Goal: Transaction & Acquisition: Purchase product/service

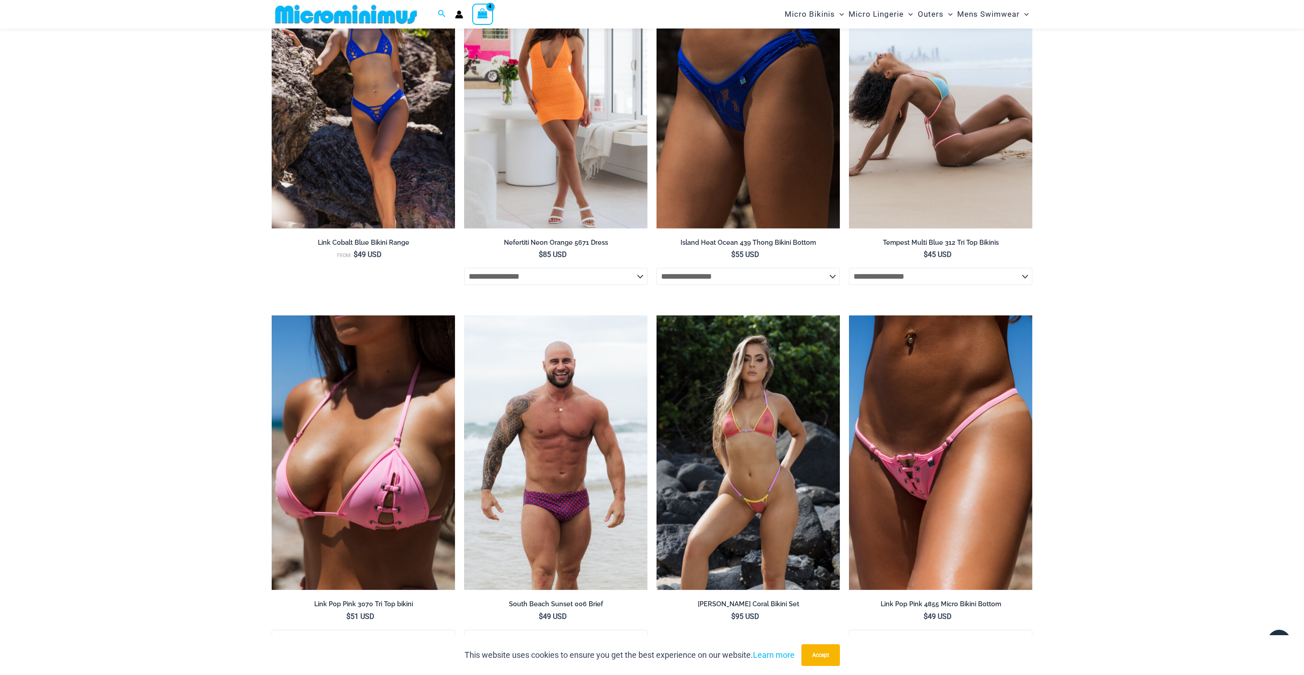
scroll to position [1505, 0]
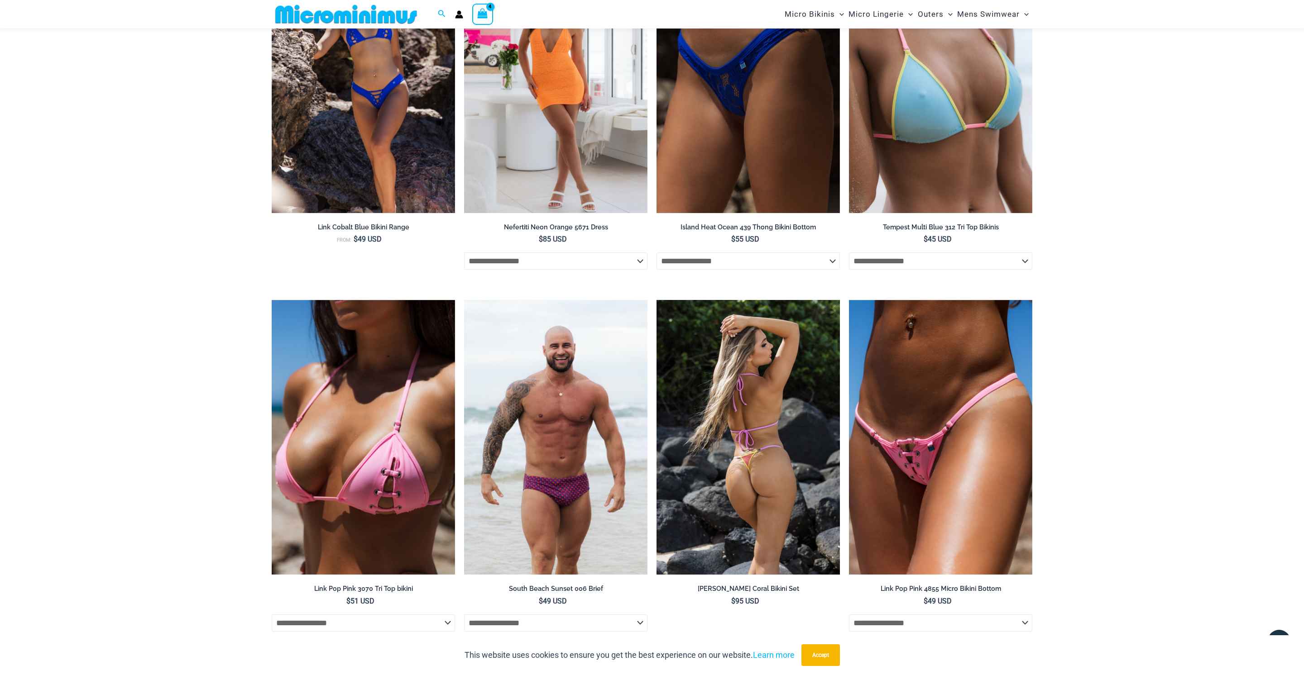
click at [750, 403] on img at bounding box center [747, 437] width 183 height 275
click at [759, 377] on img at bounding box center [747, 437] width 183 height 275
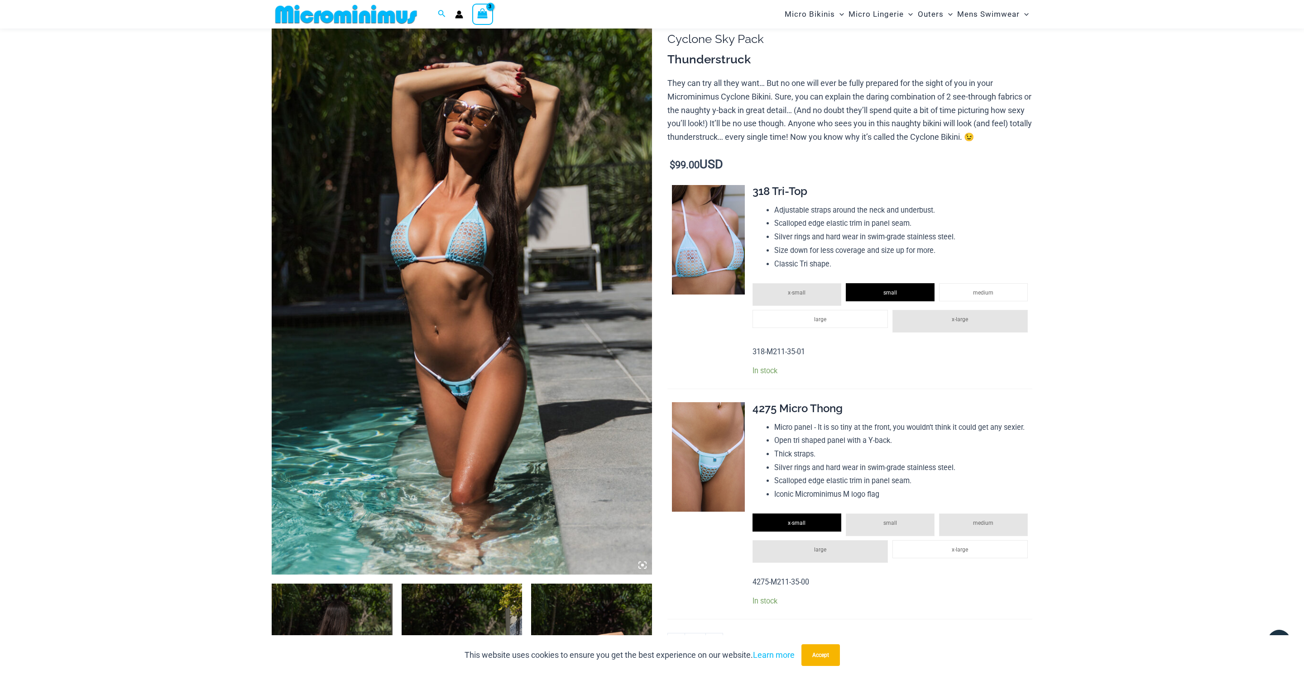
scroll to position [81, 0]
click at [476, 375] on img at bounding box center [462, 290] width 380 height 570
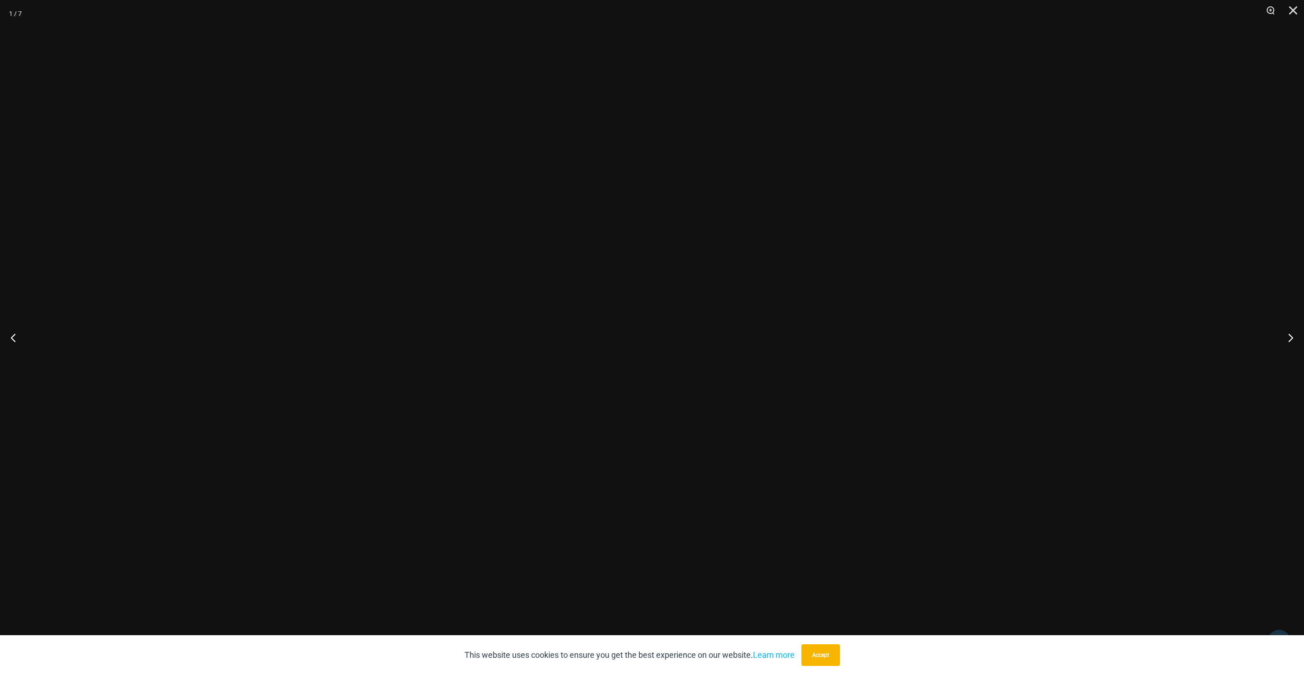
click at [476, 375] on div at bounding box center [652, 337] width 1304 height 675
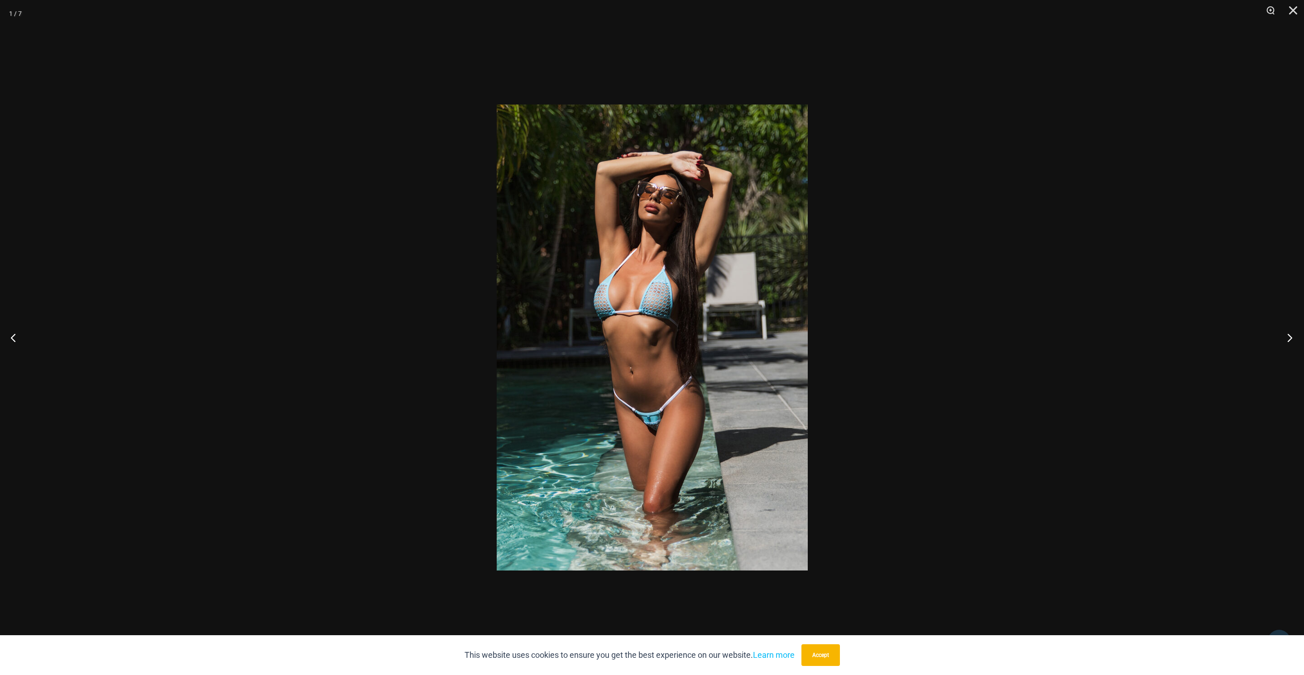
click at [1290, 339] on button "Next" at bounding box center [1287, 337] width 34 height 45
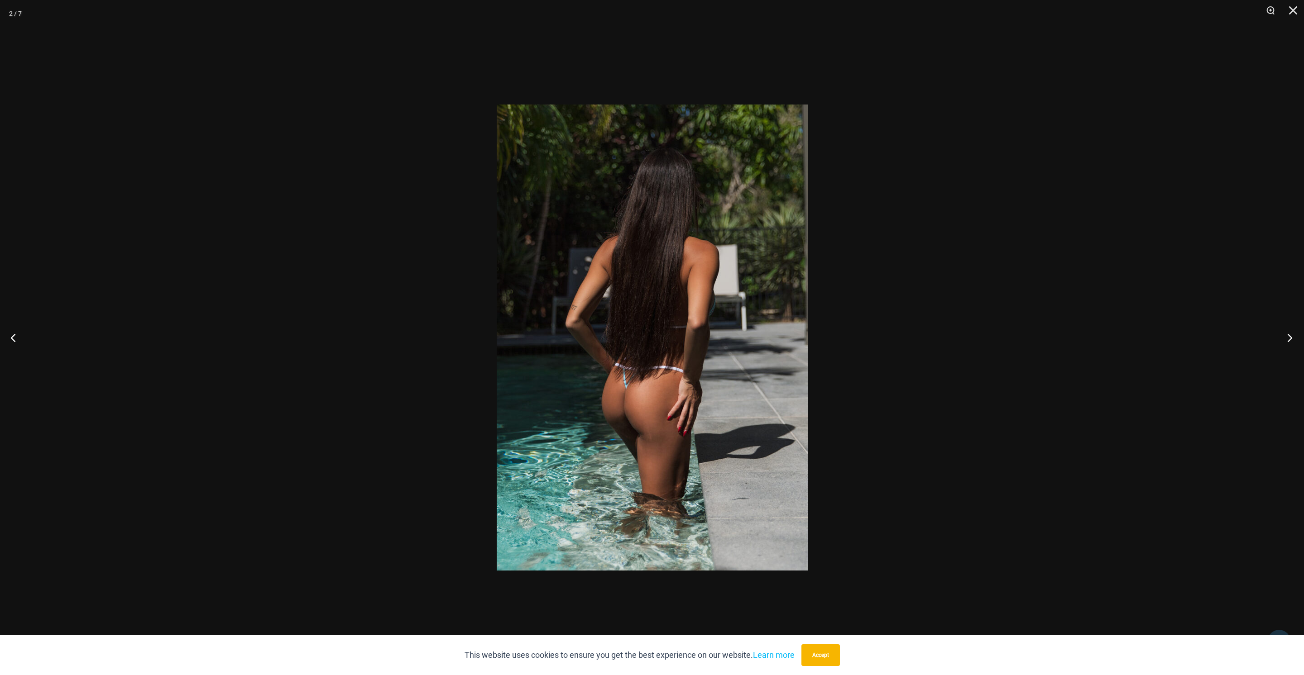
click at [1290, 339] on button "Next" at bounding box center [1287, 337] width 34 height 45
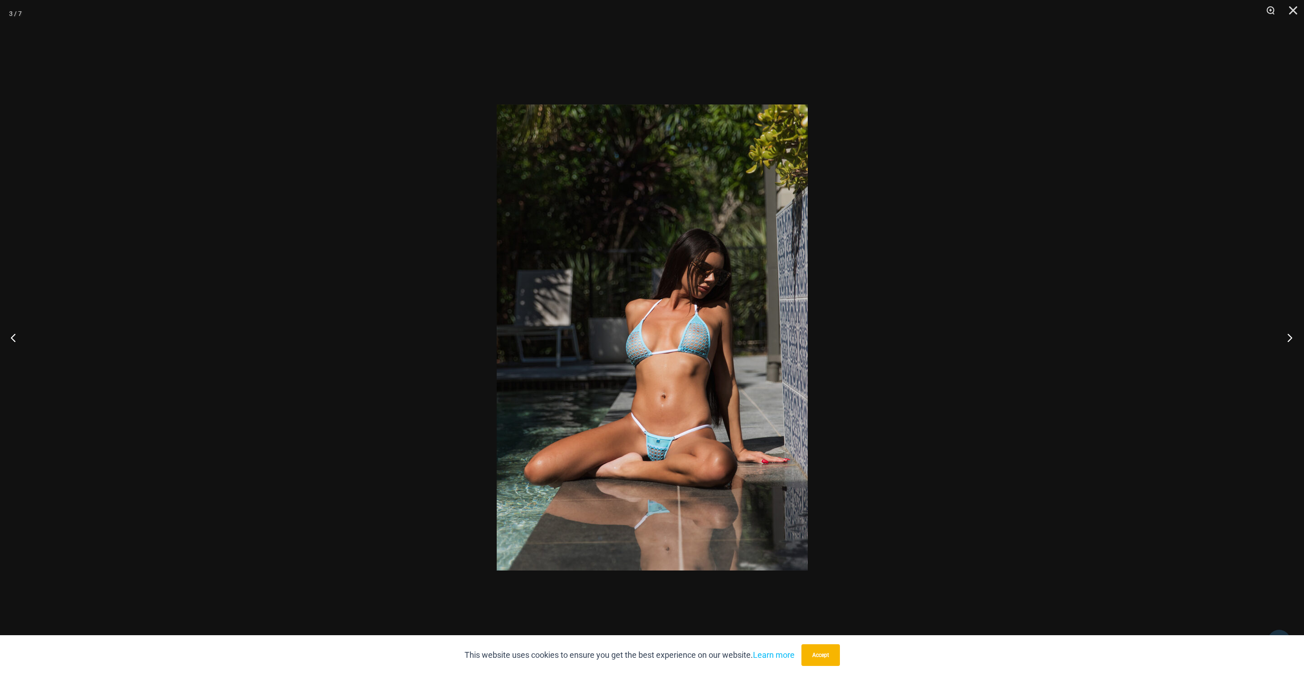
click at [1290, 339] on button "Next" at bounding box center [1287, 337] width 34 height 45
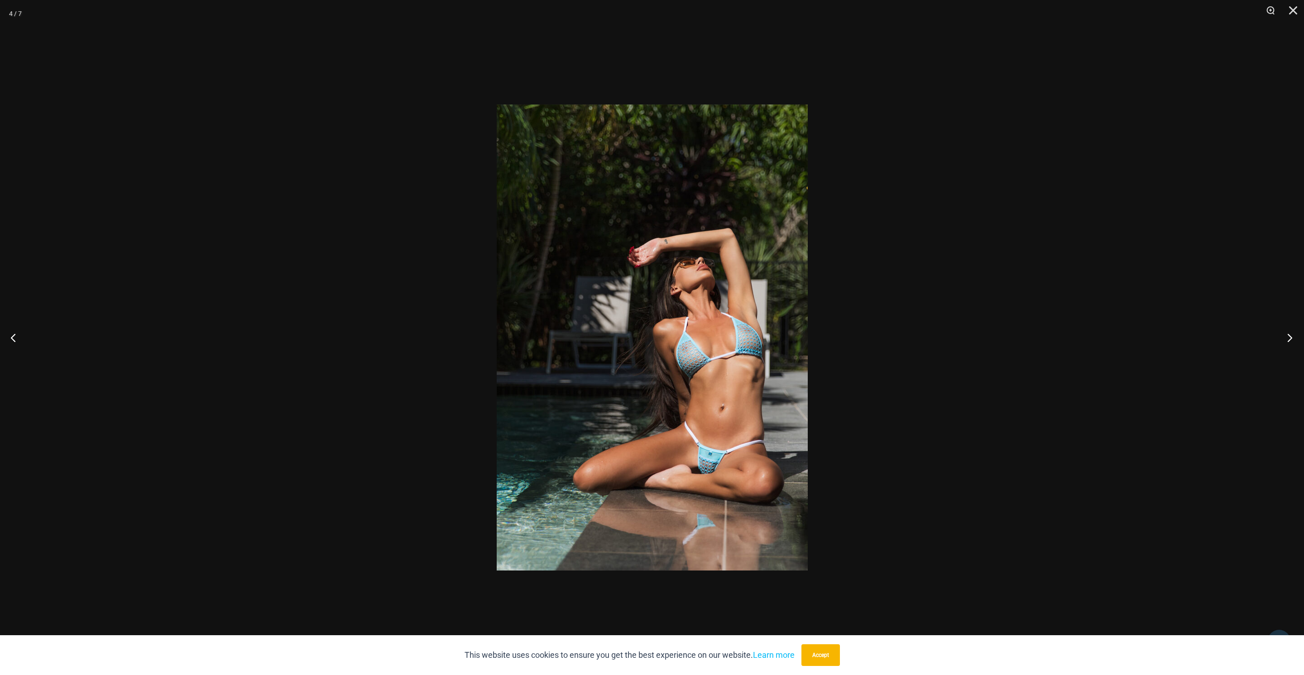
click at [1290, 339] on button "Next" at bounding box center [1287, 337] width 34 height 45
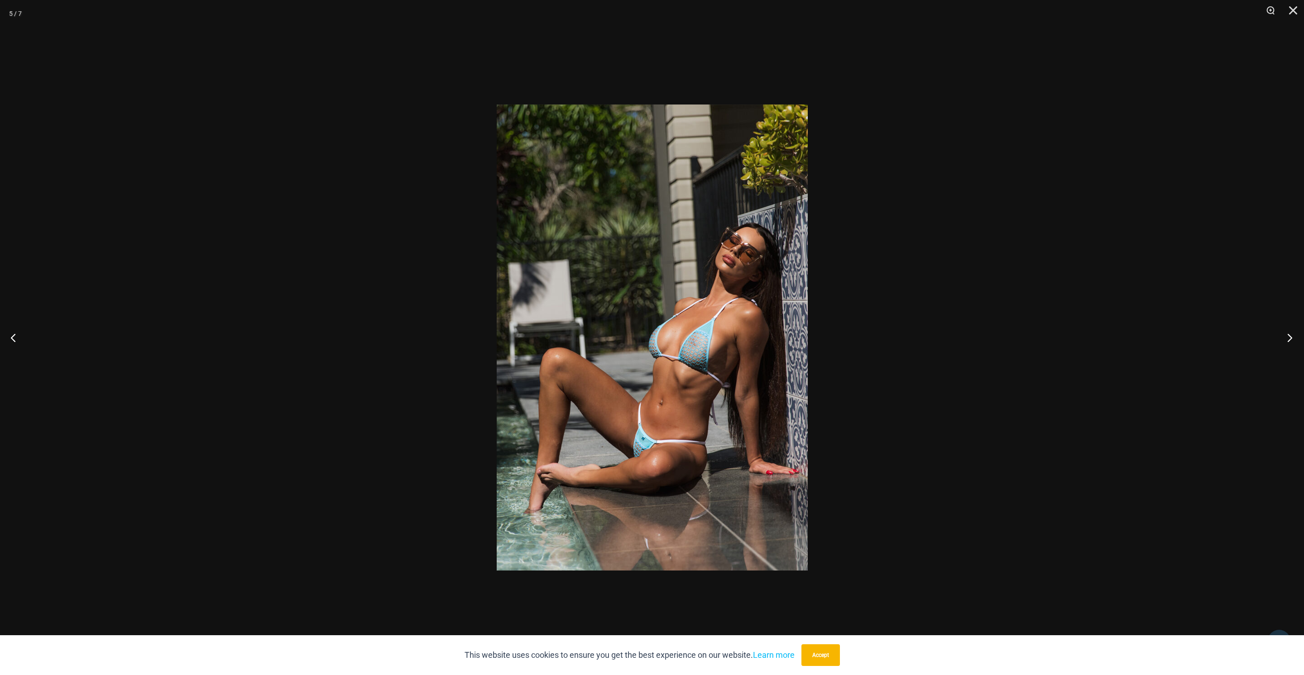
click at [1290, 339] on button "Next" at bounding box center [1287, 337] width 34 height 45
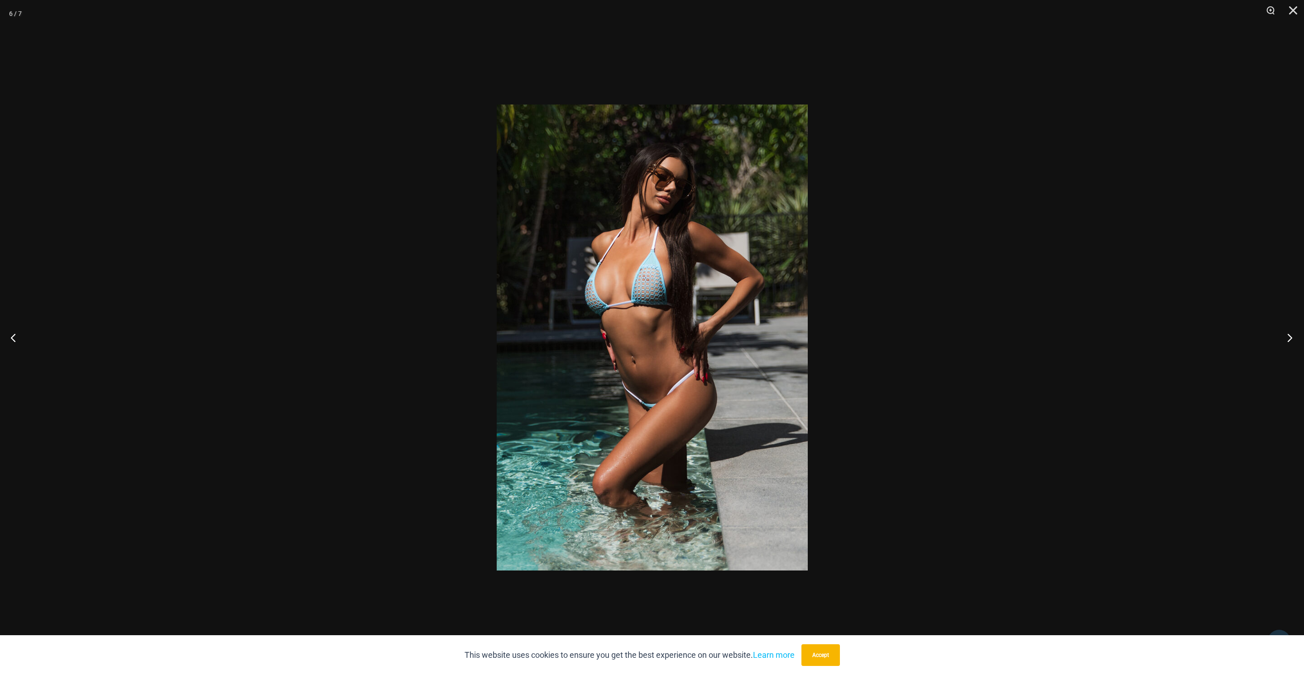
click at [1290, 339] on button "Next" at bounding box center [1287, 337] width 34 height 45
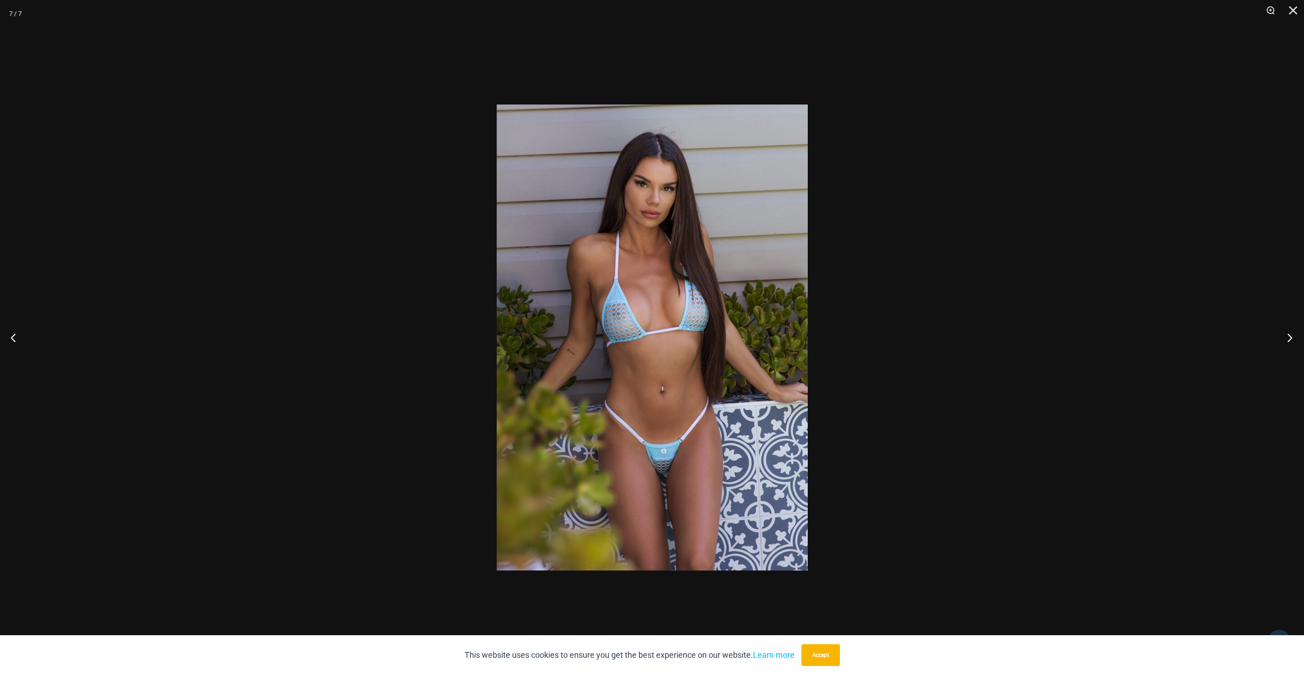
click at [1290, 339] on button "Next" at bounding box center [1287, 337] width 34 height 45
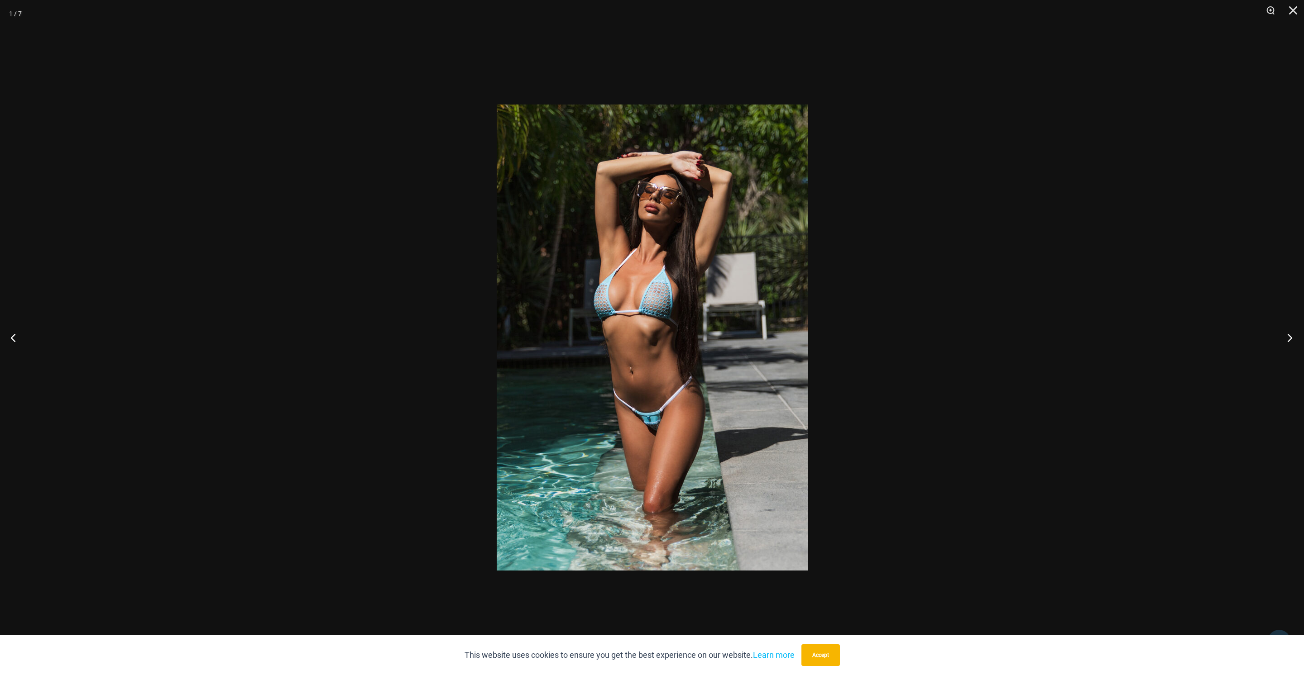
click at [1290, 339] on button "Next" at bounding box center [1287, 337] width 34 height 45
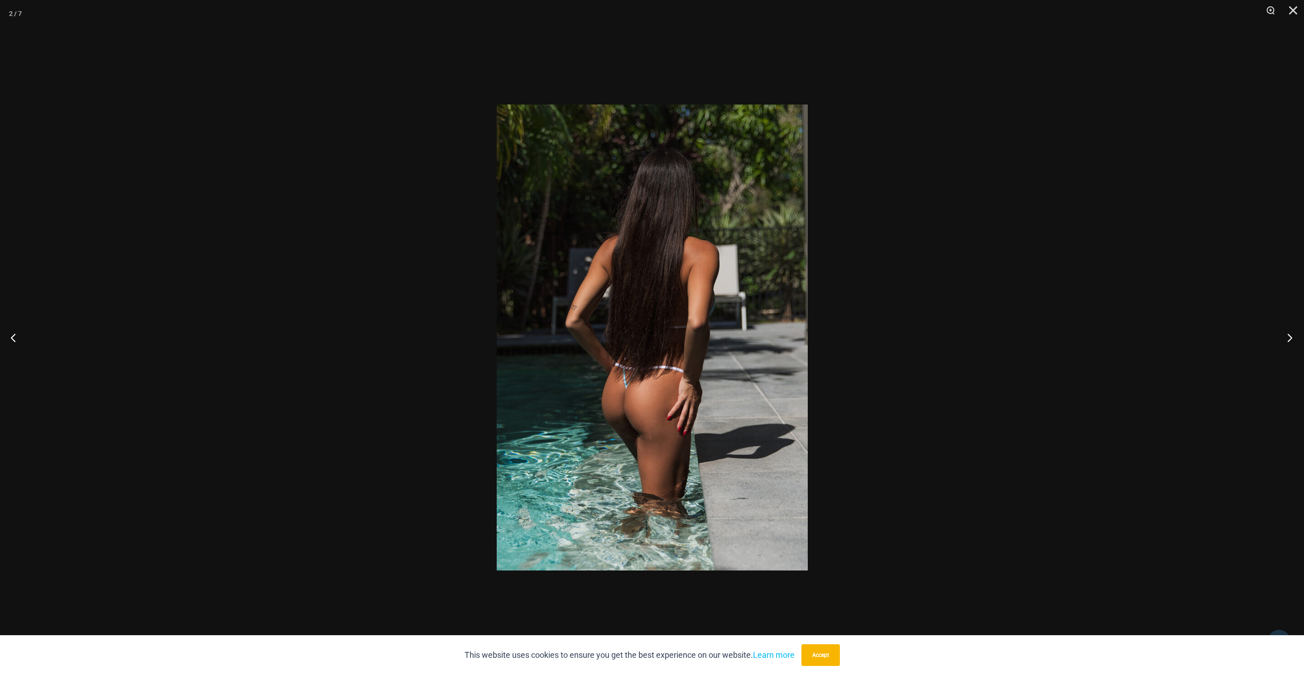
click at [1290, 339] on button "Next" at bounding box center [1287, 337] width 34 height 45
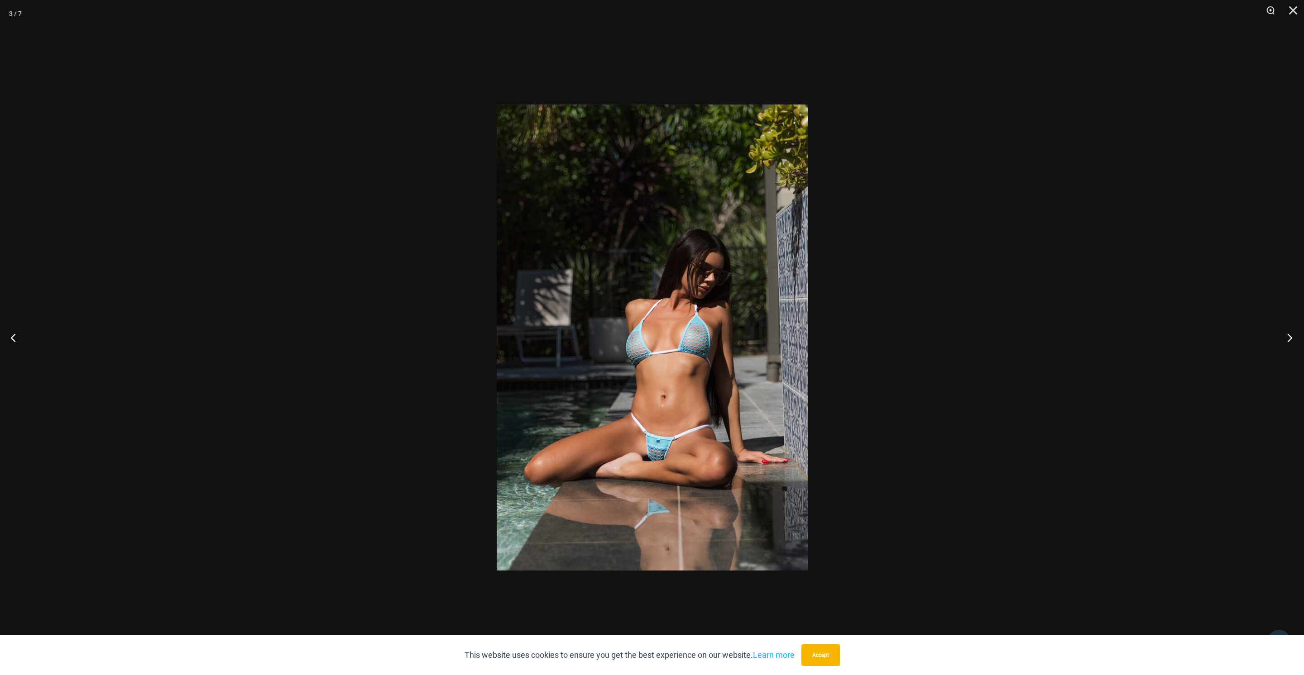
click at [1290, 339] on button "Next" at bounding box center [1287, 337] width 34 height 45
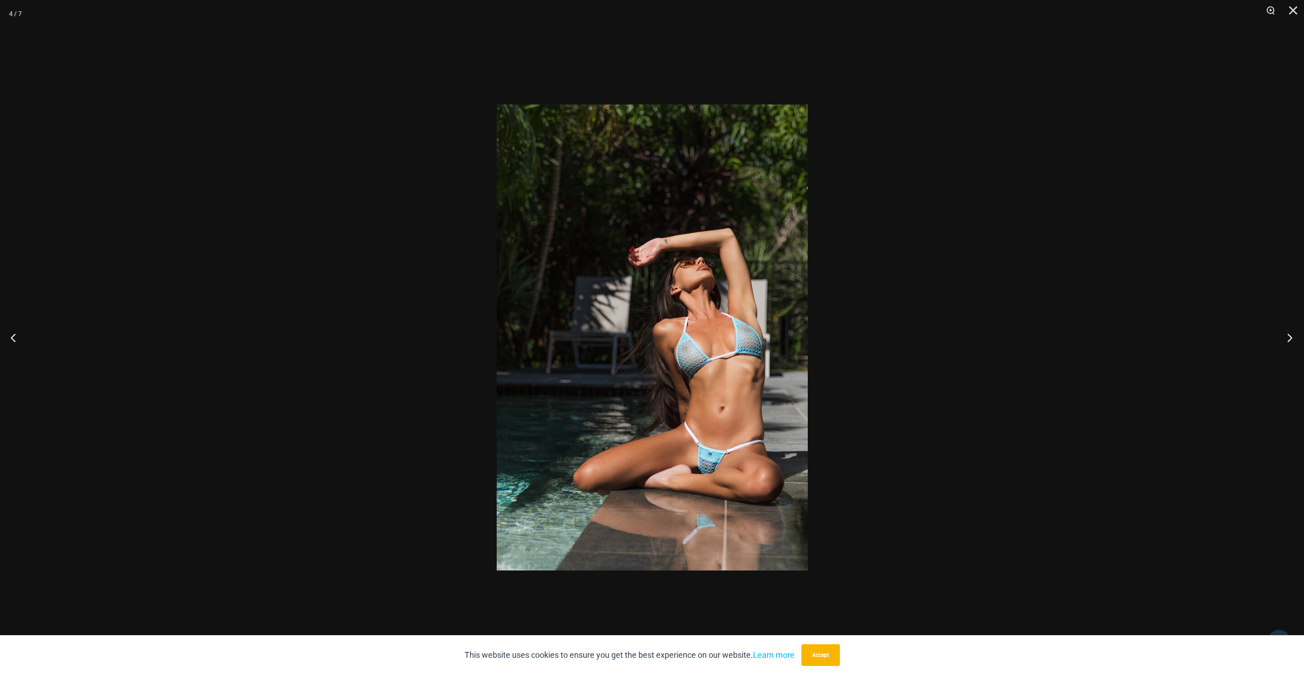
click at [1290, 339] on button "Next" at bounding box center [1287, 337] width 34 height 45
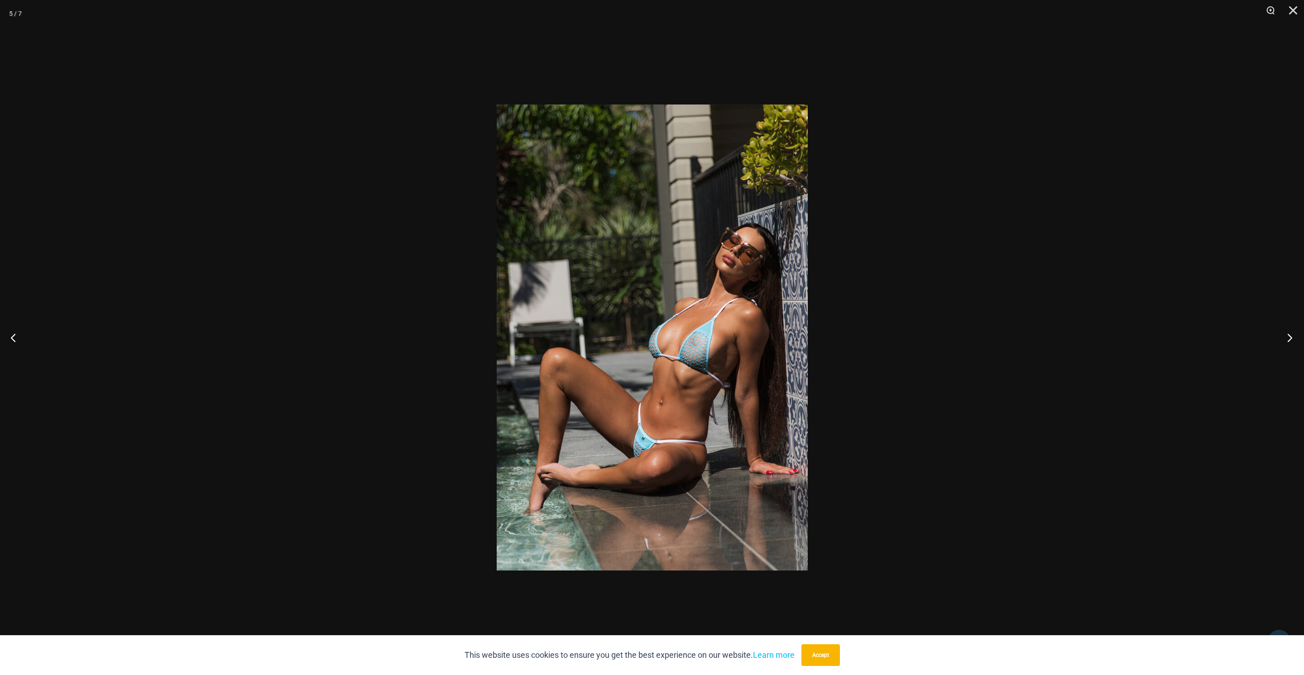
click at [1290, 339] on button "Next" at bounding box center [1287, 337] width 34 height 45
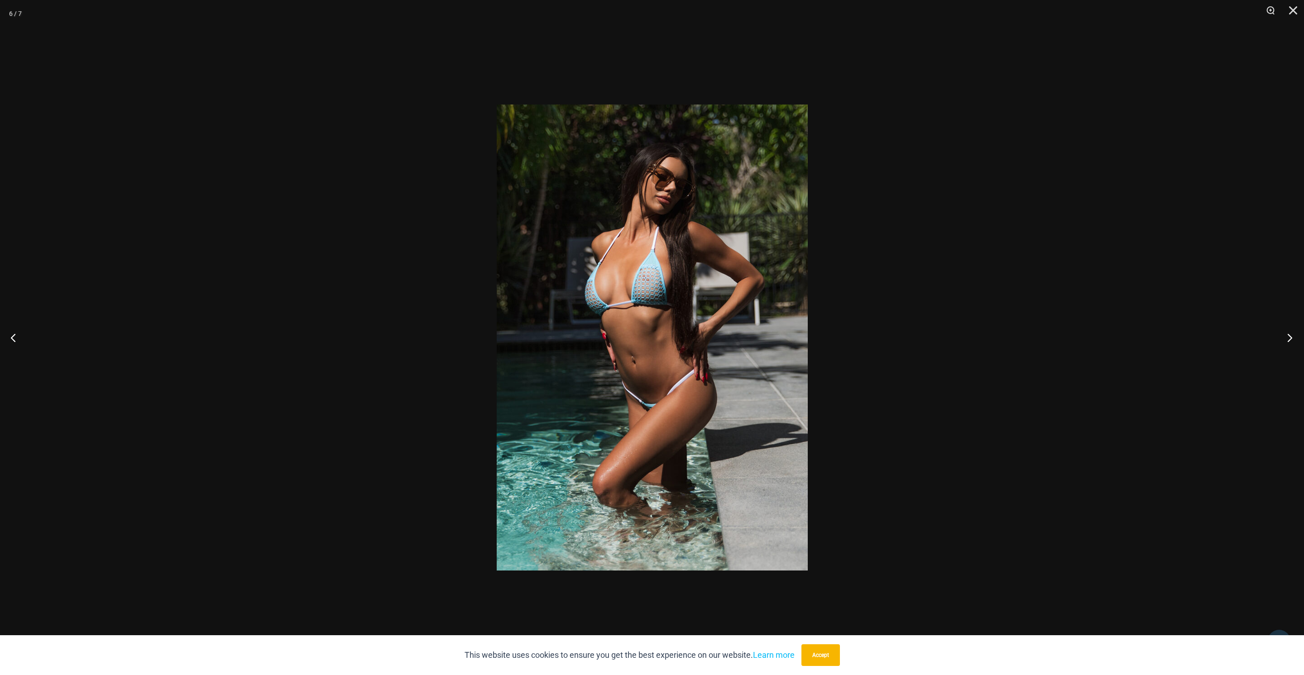
click at [1290, 339] on button "Next" at bounding box center [1287, 337] width 34 height 45
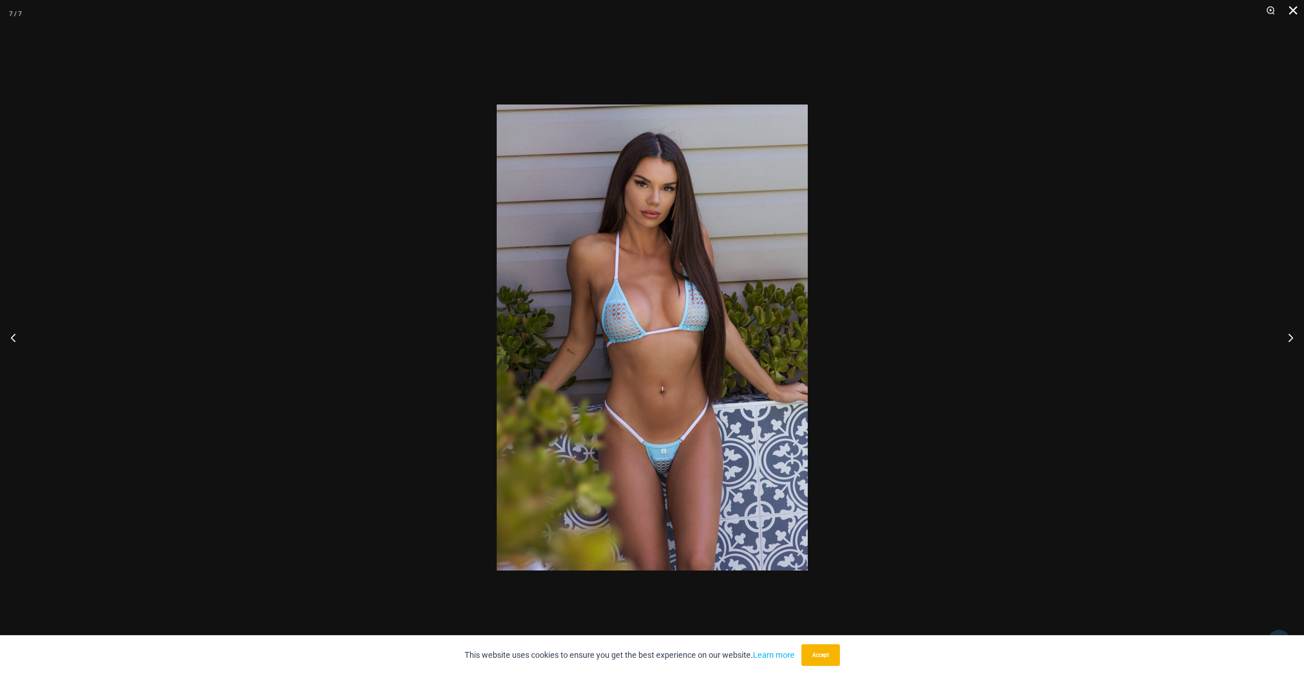
click at [1291, 9] on button "Close" at bounding box center [1289, 13] width 23 height 27
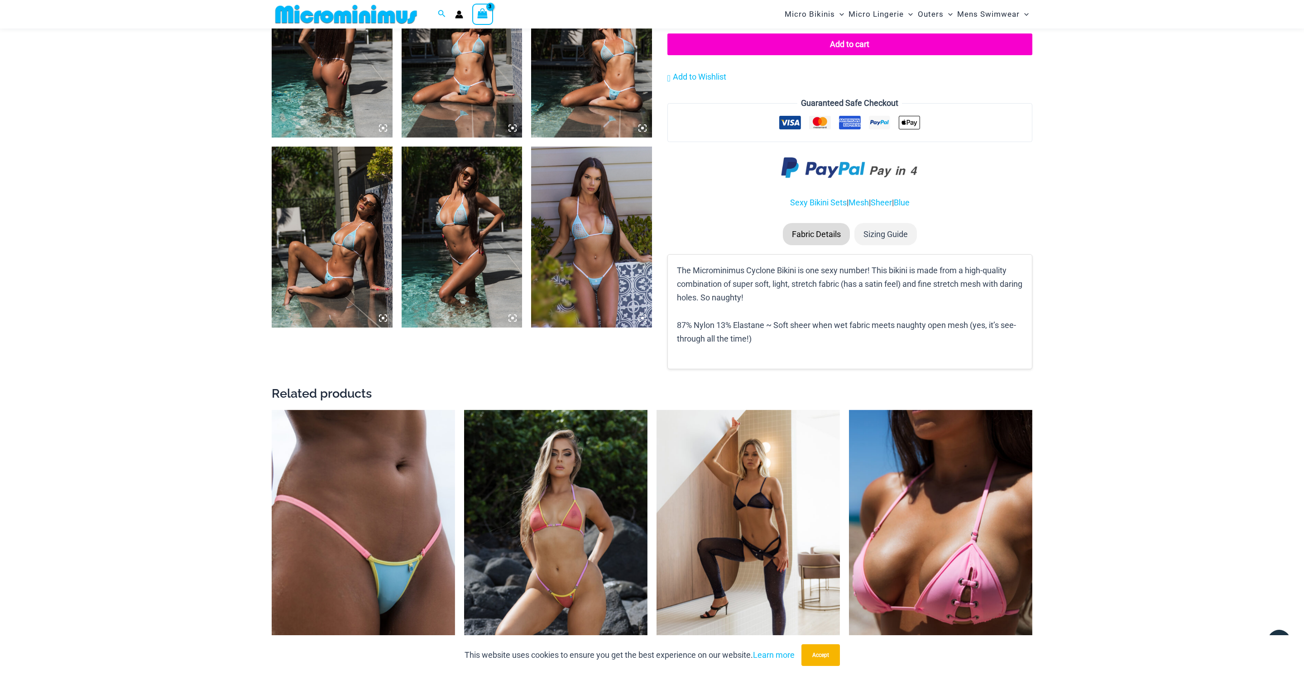
scroll to position [1177, 0]
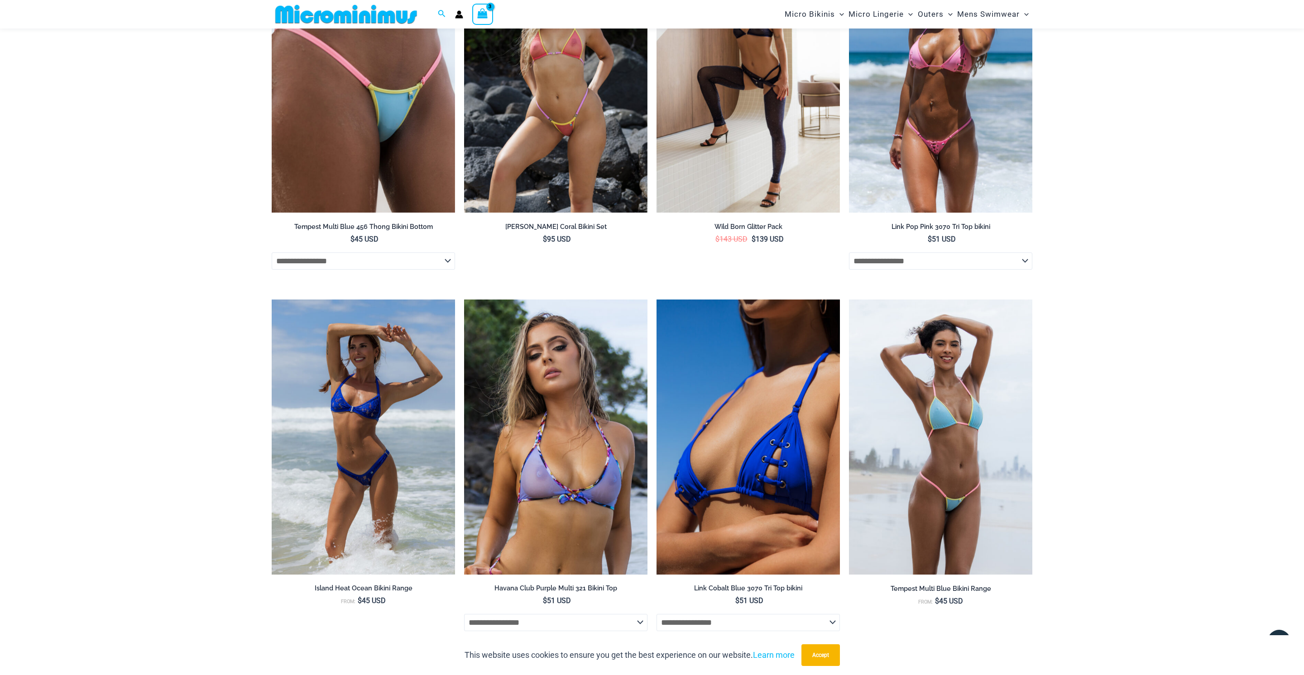
click at [934, 196] on img at bounding box center [940, 75] width 183 height 275
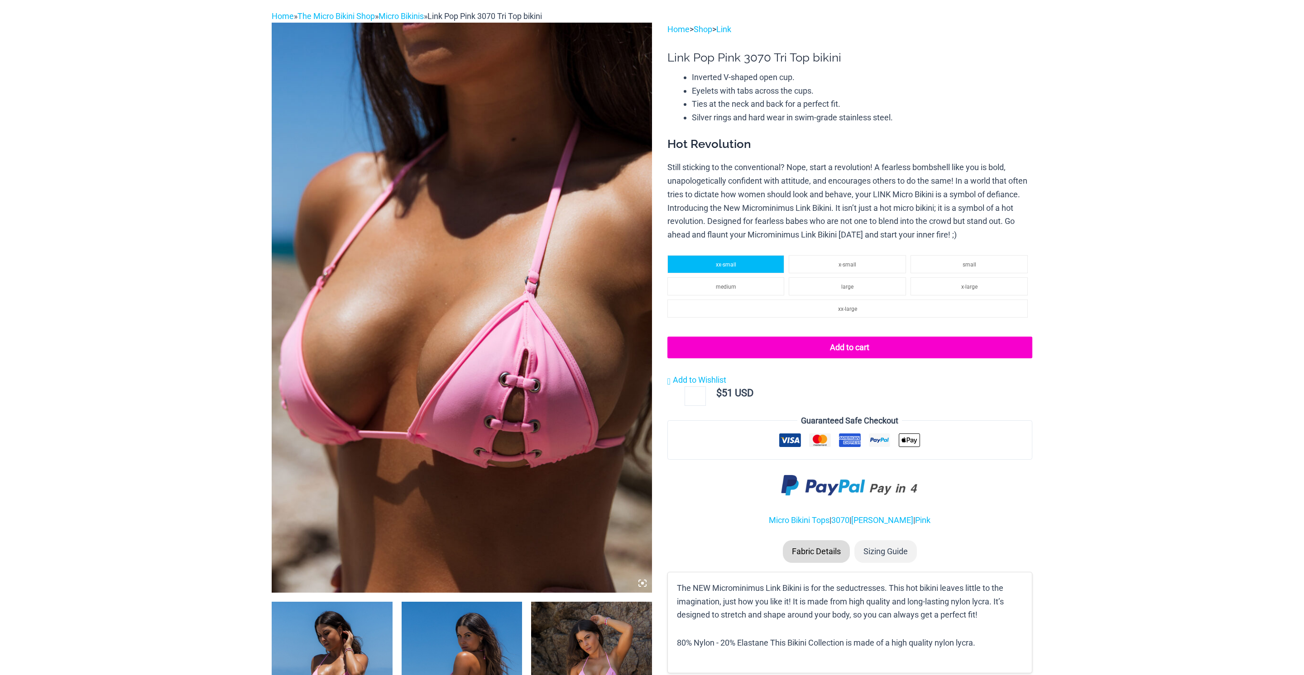
click at [731, 264] on span "xx-small" at bounding box center [726, 265] width 20 height 6
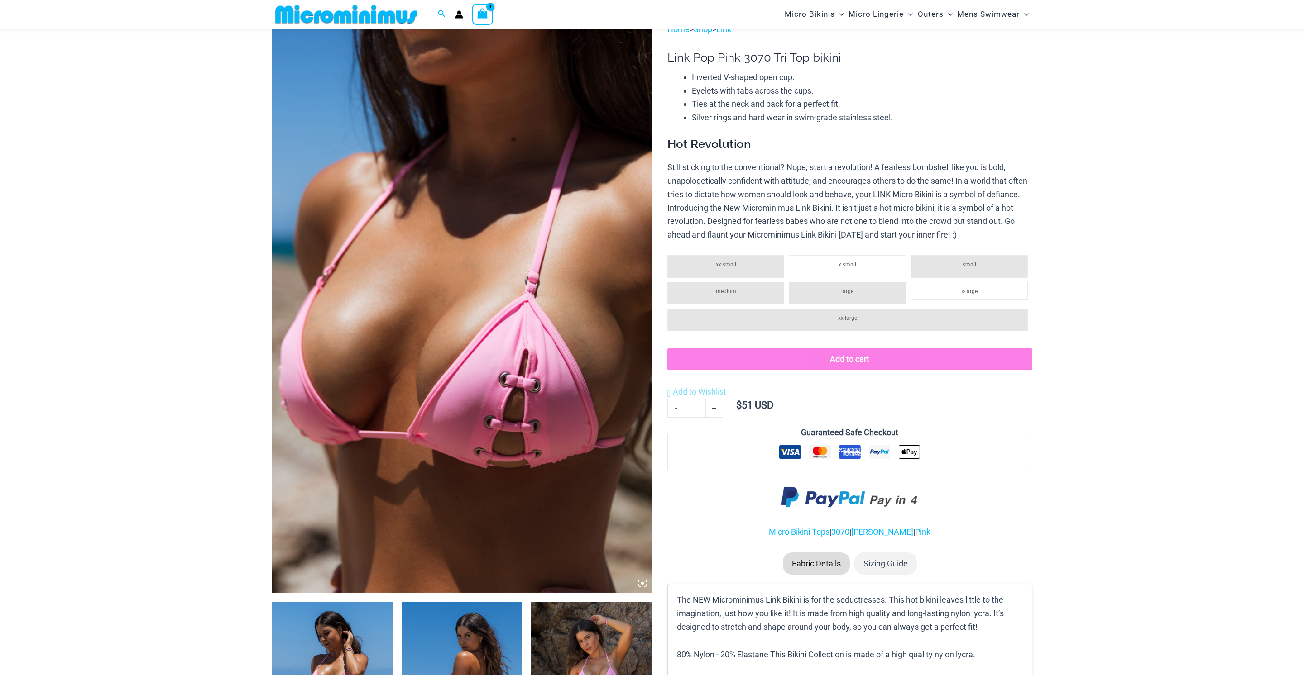
scroll to position [68, 0]
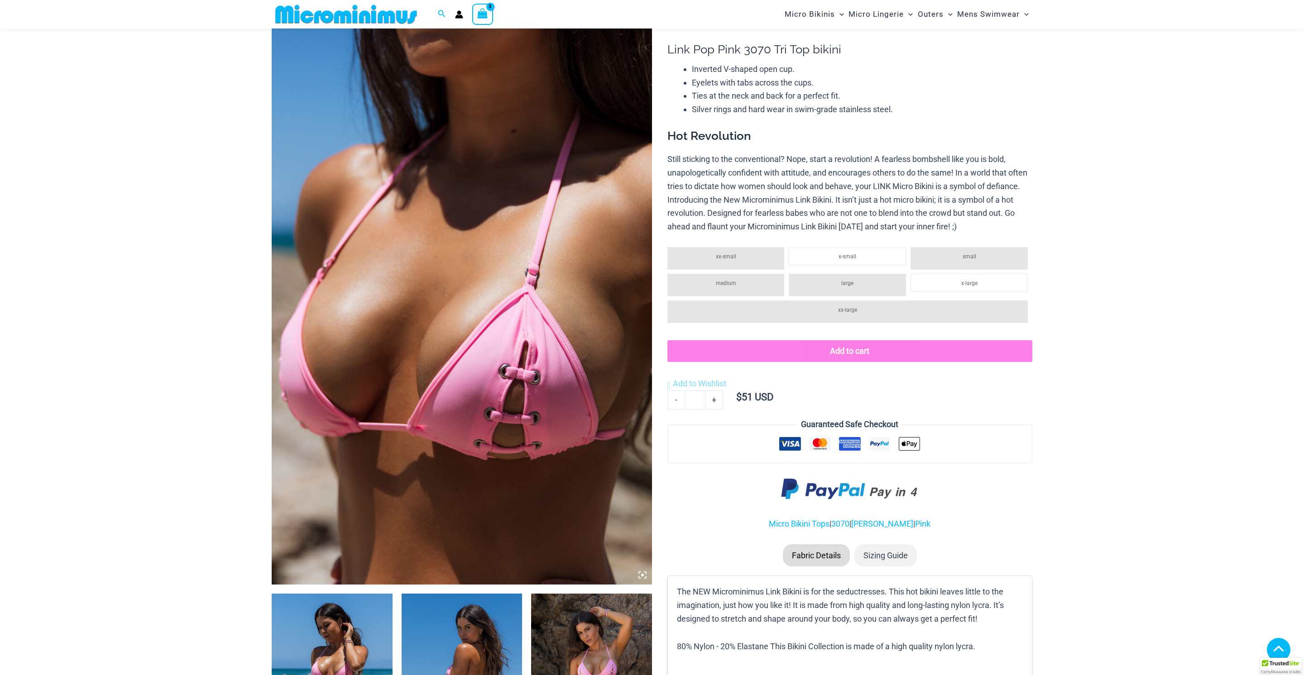
drag, startPoint x: 835, startPoint y: 144, endPoint x: 812, endPoint y: 205, distance: 65.3
click at [835, 247] on li "x-small" at bounding box center [846, 256] width 117 height 18
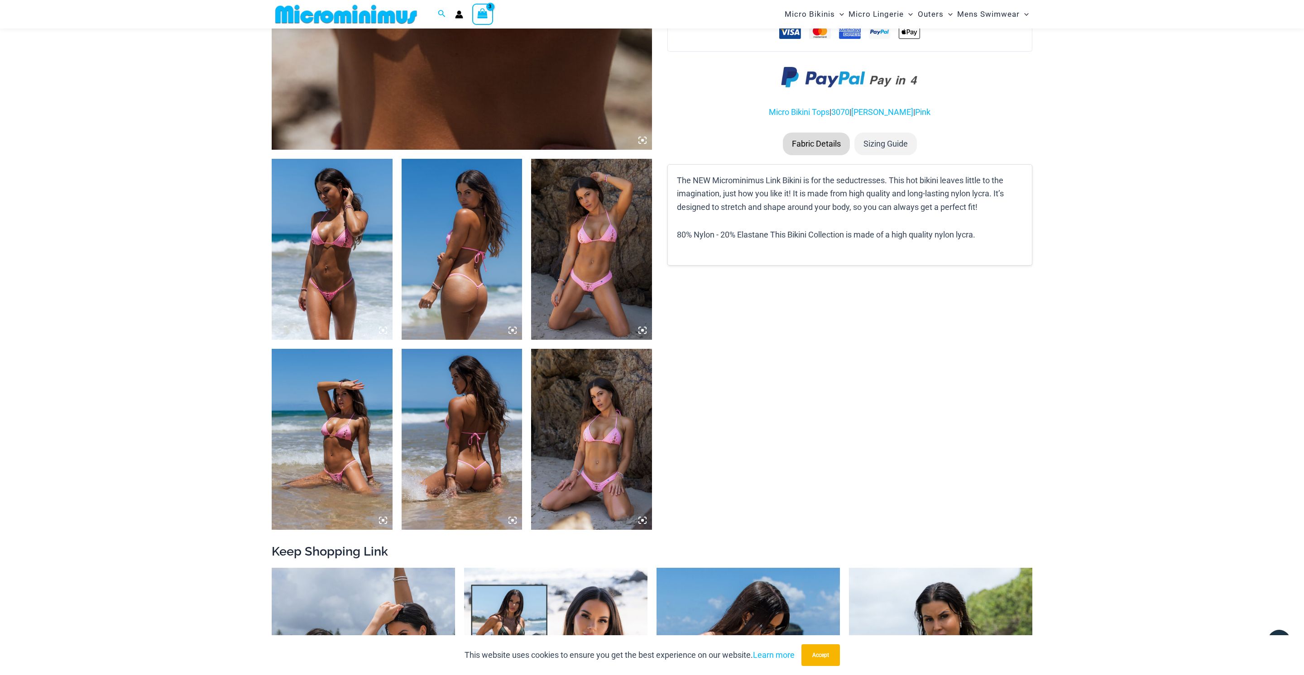
scroll to position [502, 0]
click at [495, 423] on img at bounding box center [461, 440] width 121 height 181
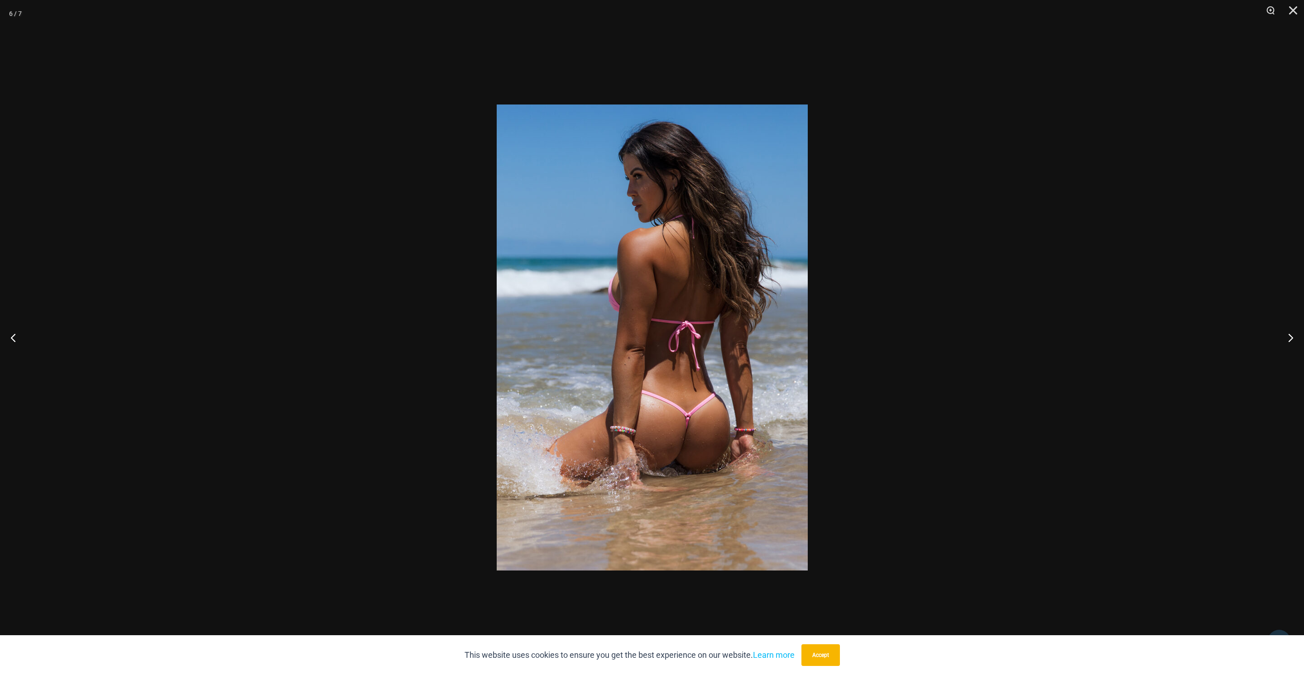
click at [1093, 395] on div at bounding box center [652, 337] width 1304 height 675
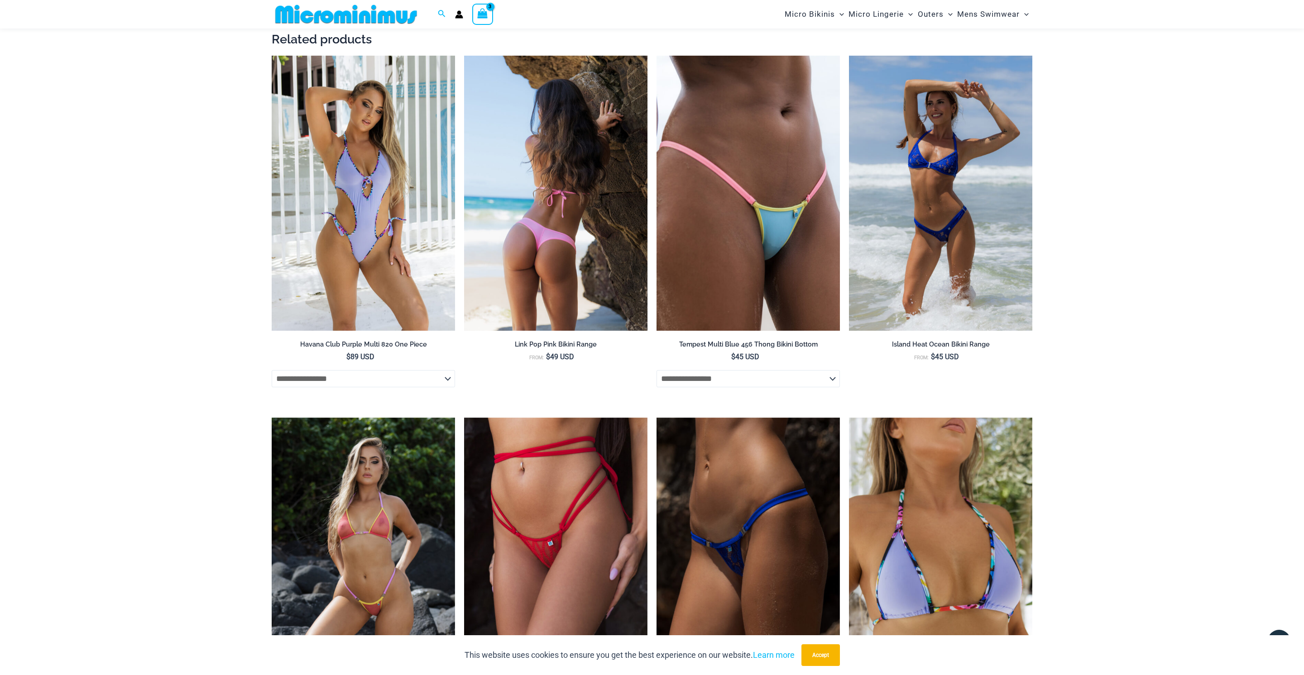
scroll to position [2068, 0]
click at [565, 250] on img at bounding box center [555, 193] width 183 height 275
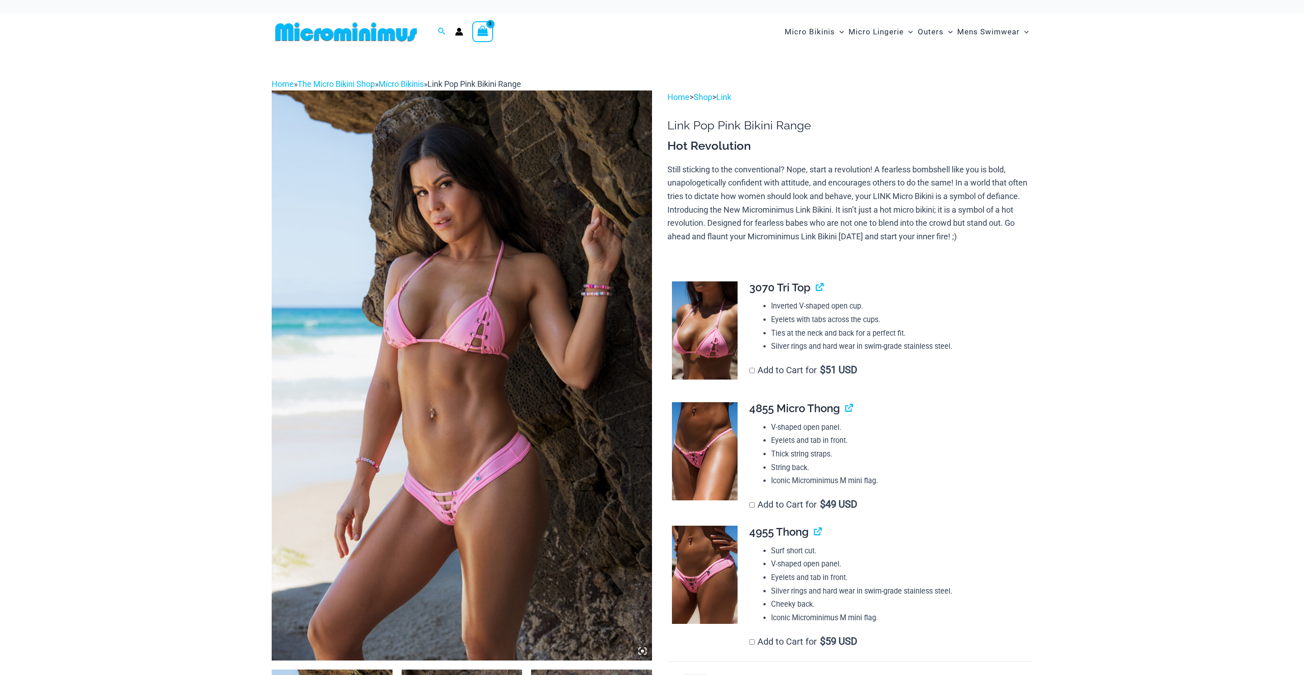
scroll to position [110, 0]
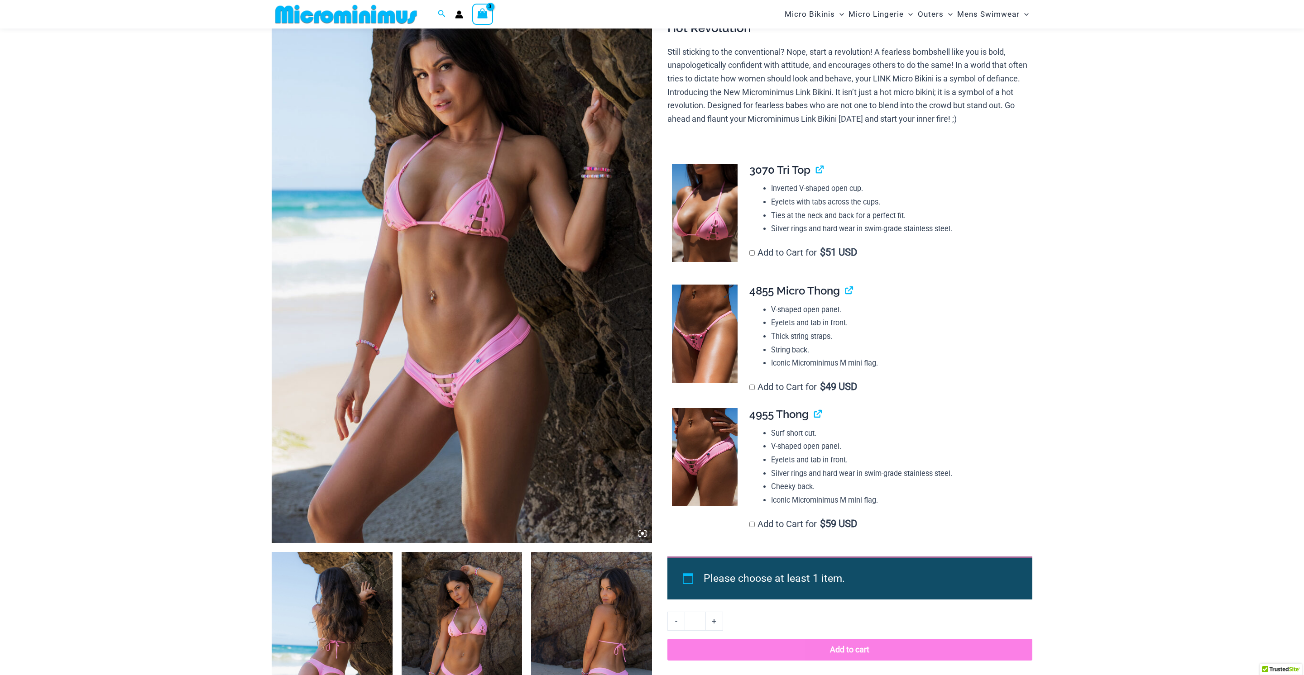
click at [706, 339] on img at bounding box center [705, 334] width 66 height 99
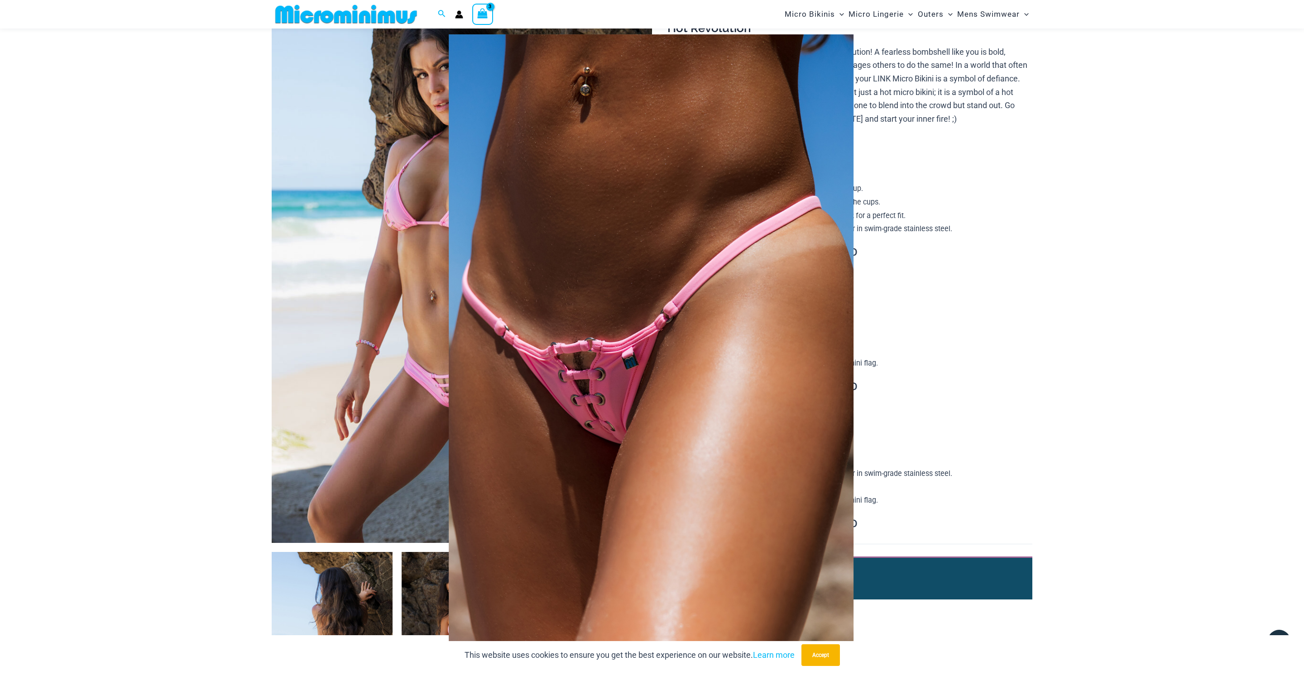
click at [716, 352] on img at bounding box center [650, 337] width 729 height 684
click at [935, 394] on div at bounding box center [652, 337] width 1304 height 675
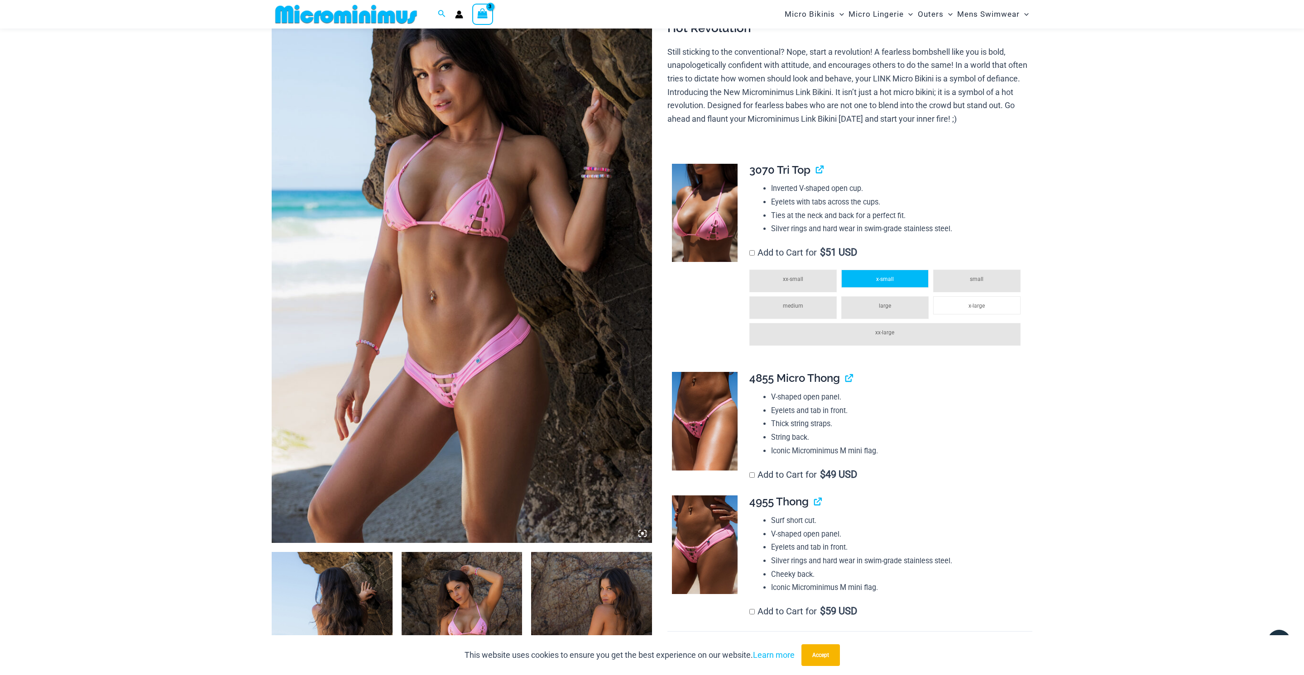
click at [888, 277] on span "x-small" at bounding box center [885, 279] width 18 height 6
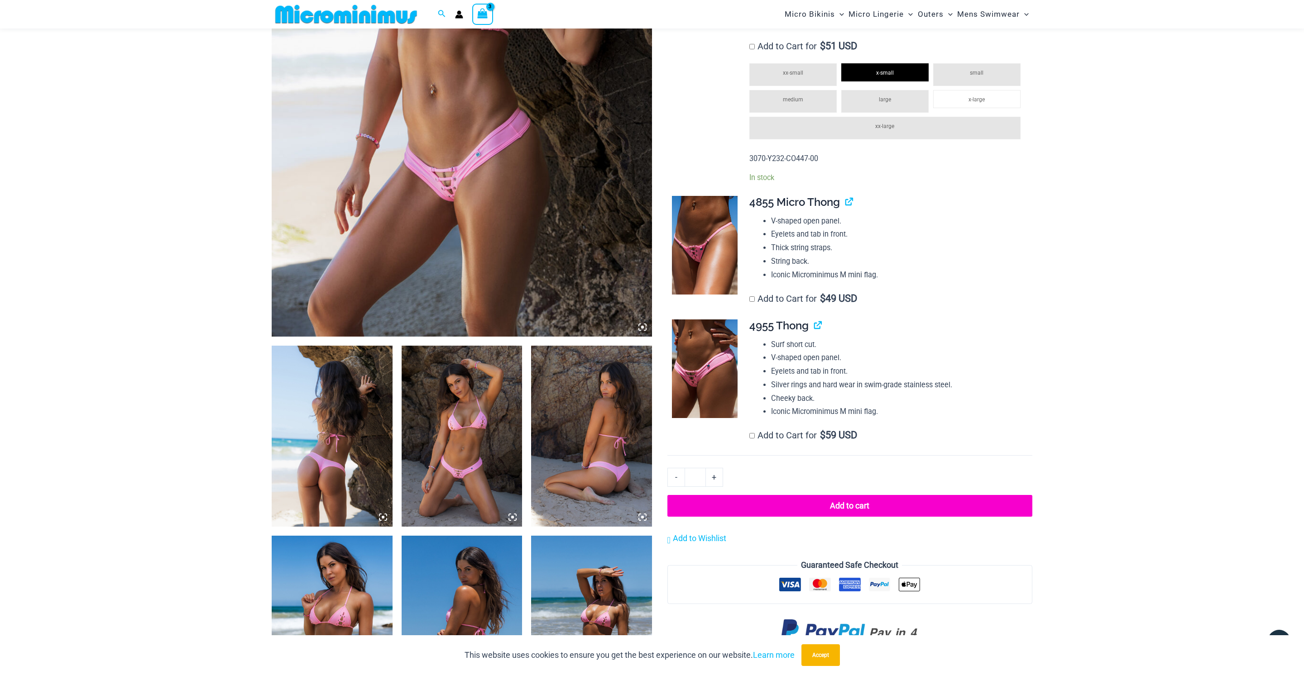
scroll to position [343, 0]
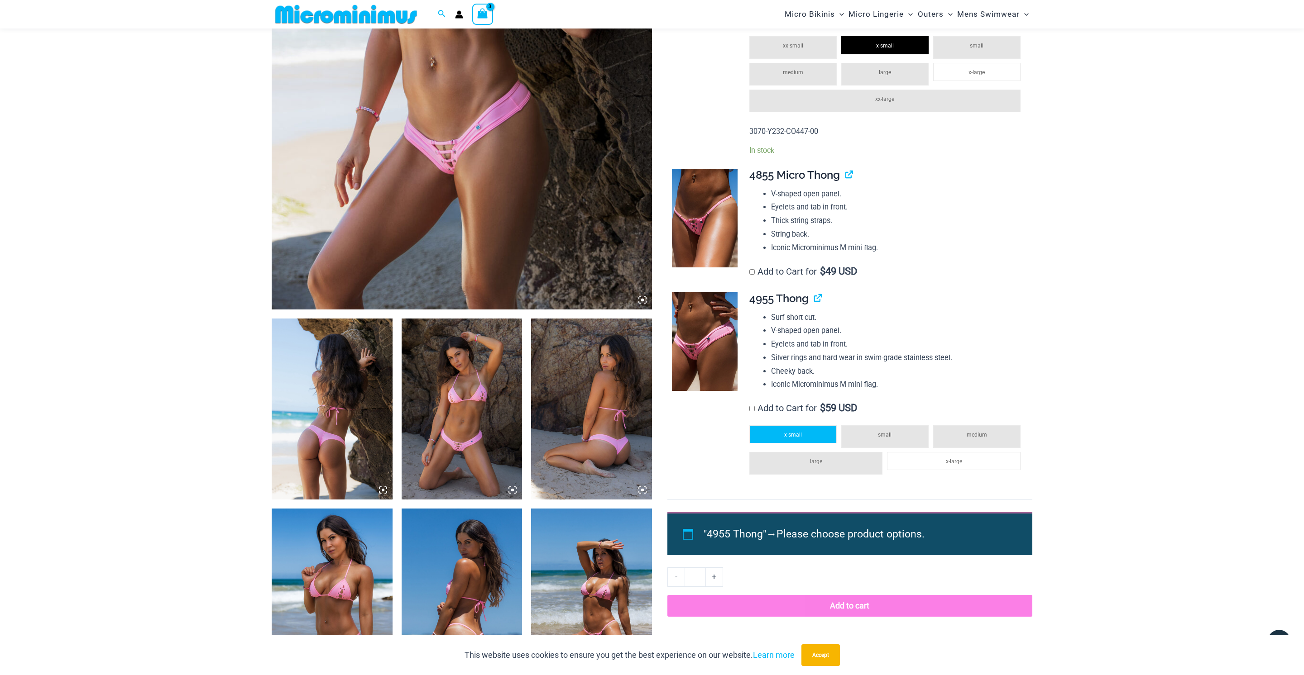
click at [786, 432] on span "x-small" at bounding box center [793, 435] width 18 height 6
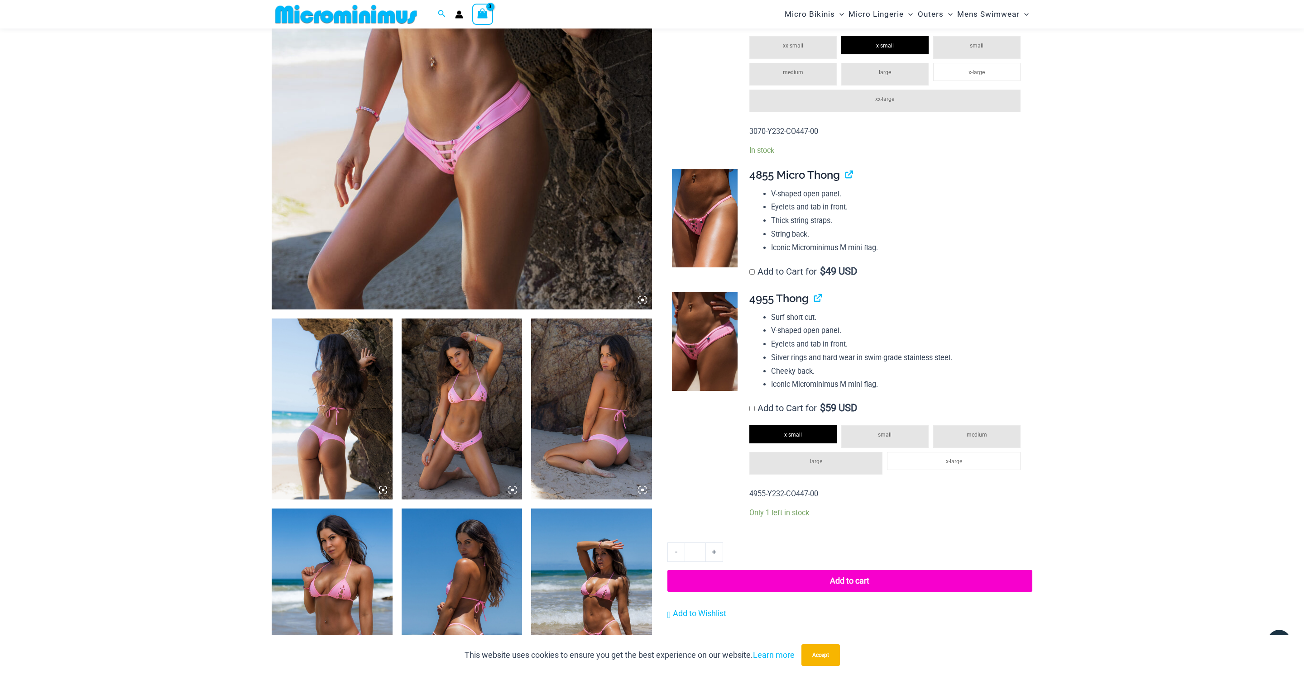
click at [457, 188] on img at bounding box center [462, 24] width 380 height 570
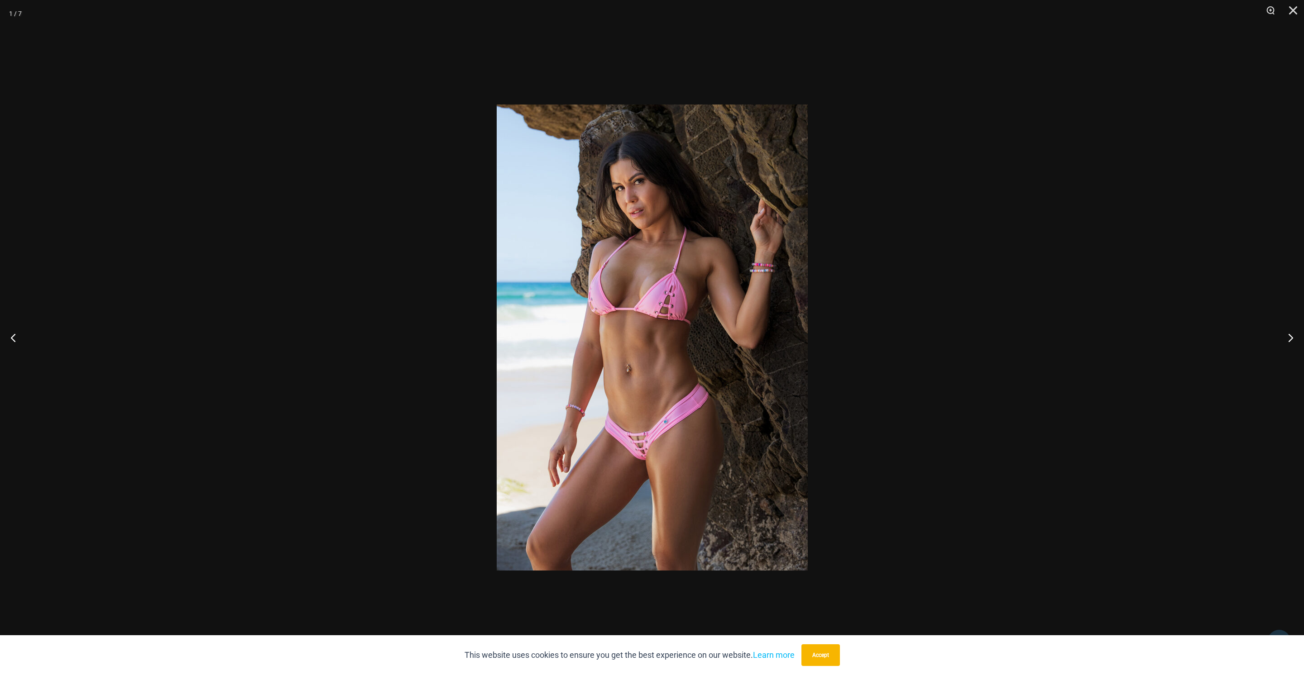
click at [925, 217] on div at bounding box center [652, 337] width 1304 height 675
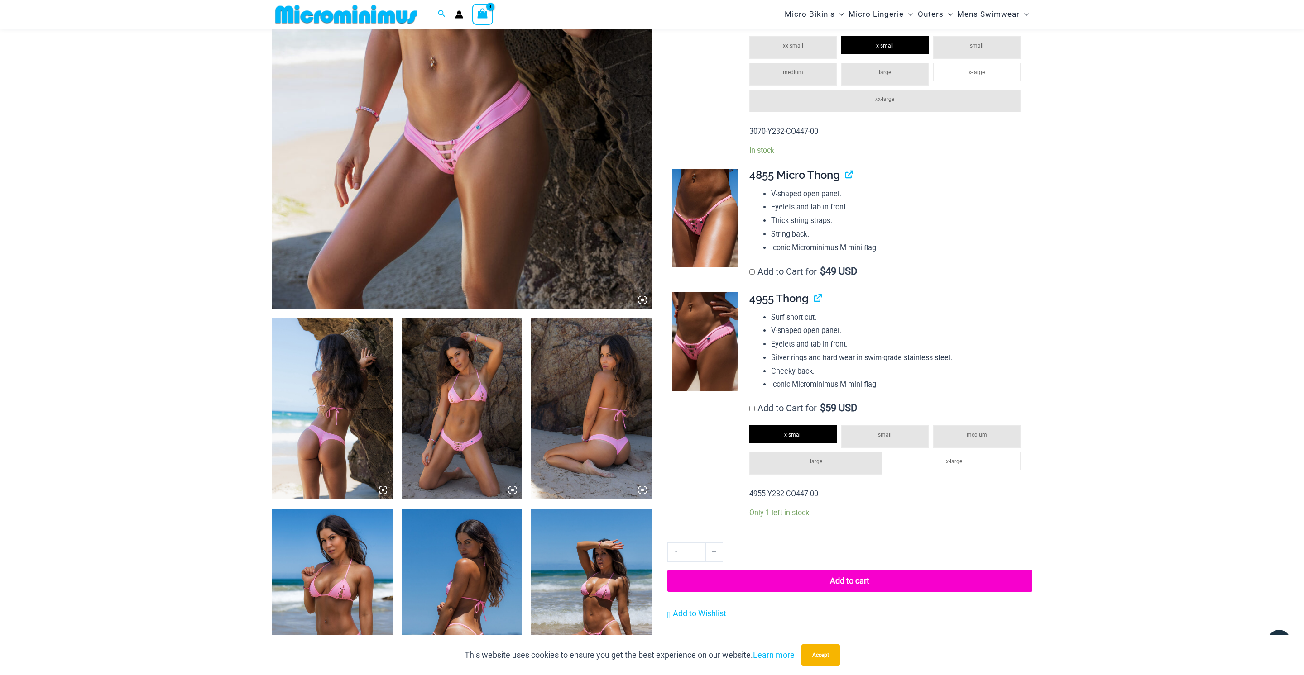
click at [882, 577] on button "Add to cart" at bounding box center [849, 581] width 365 height 22
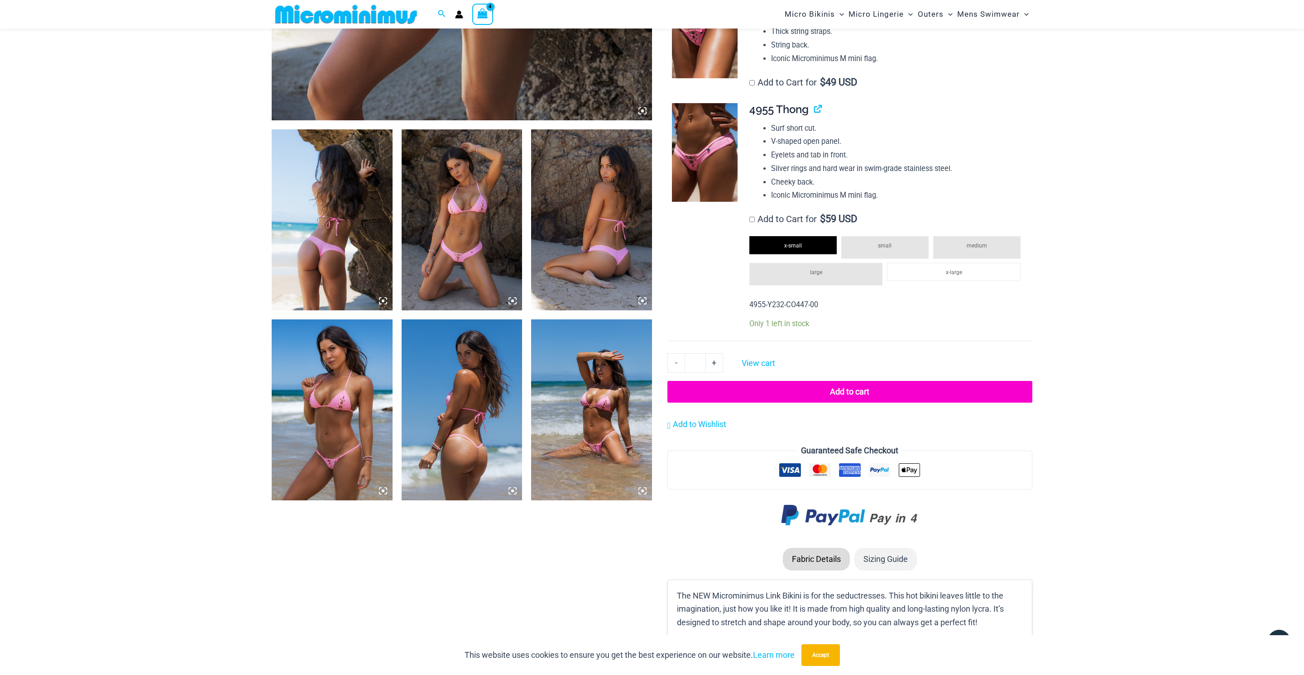
scroll to position [532, 0]
click at [463, 450] on img at bounding box center [461, 410] width 121 height 181
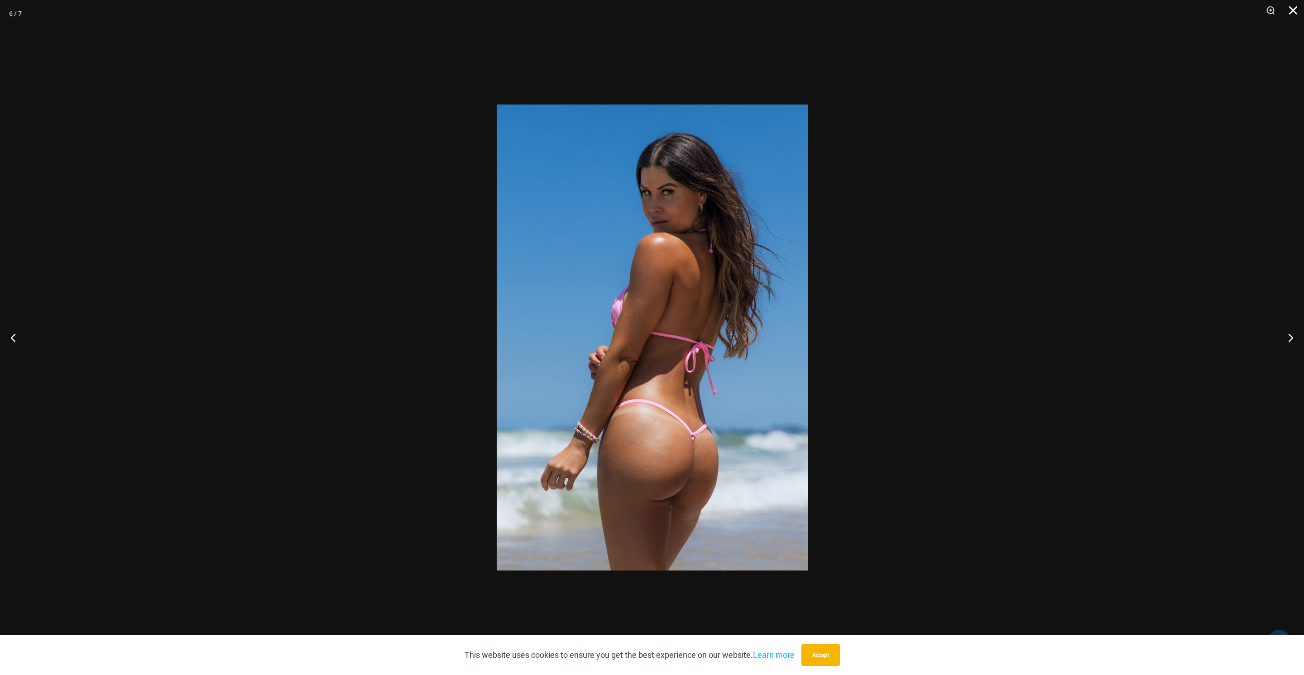
click at [1285, 5] on button "Close" at bounding box center [1289, 13] width 23 height 27
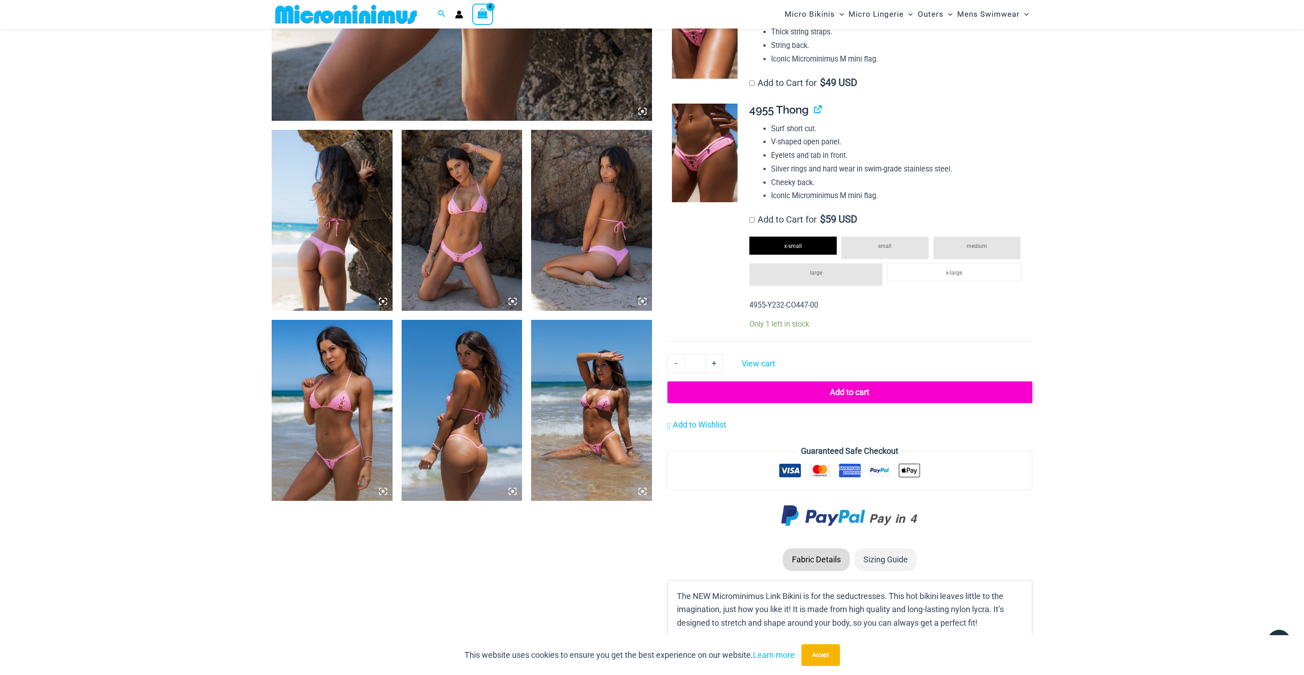
click at [609, 247] on img at bounding box center [591, 220] width 121 height 181
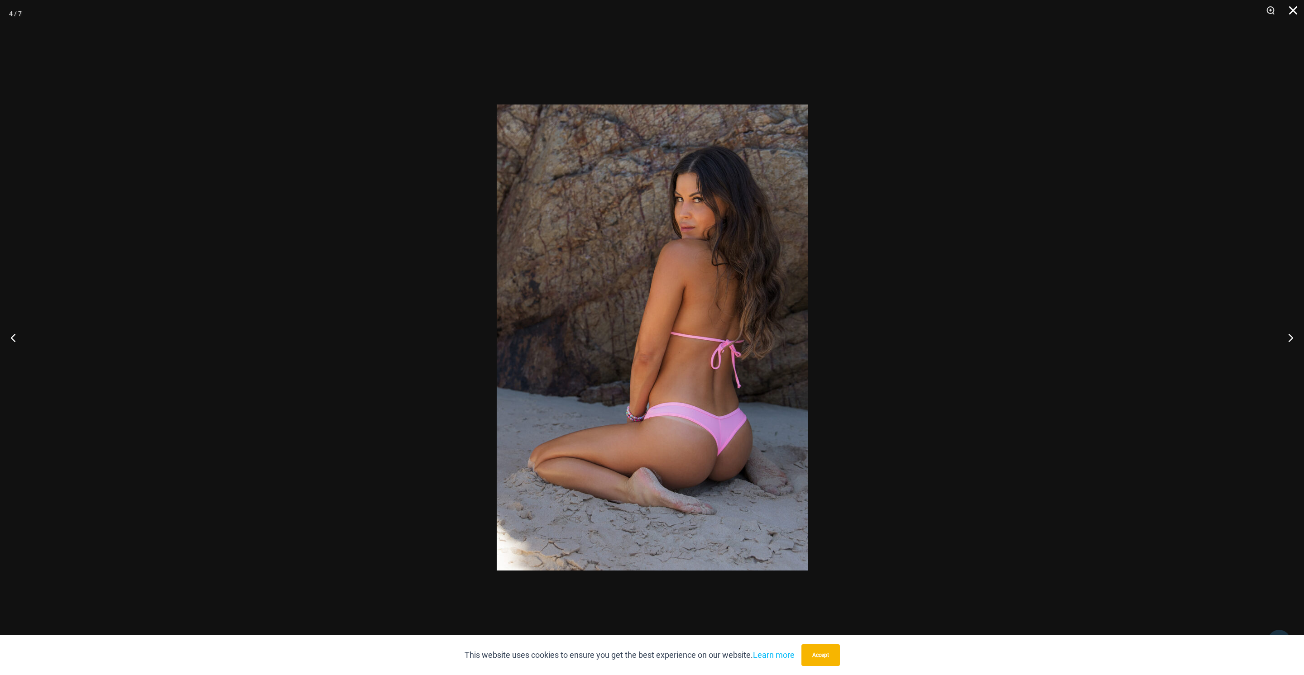
click at [1297, 13] on button "Close" at bounding box center [1289, 13] width 23 height 27
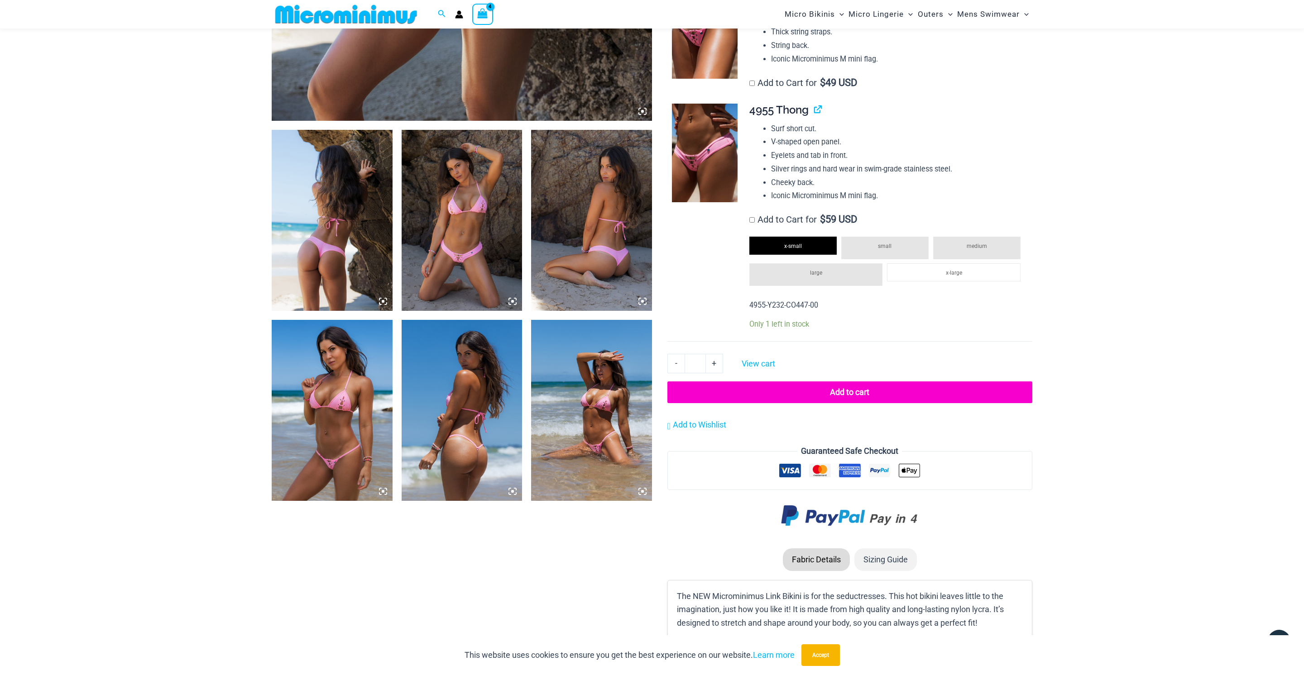
click at [449, 240] on img at bounding box center [461, 220] width 121 height 181
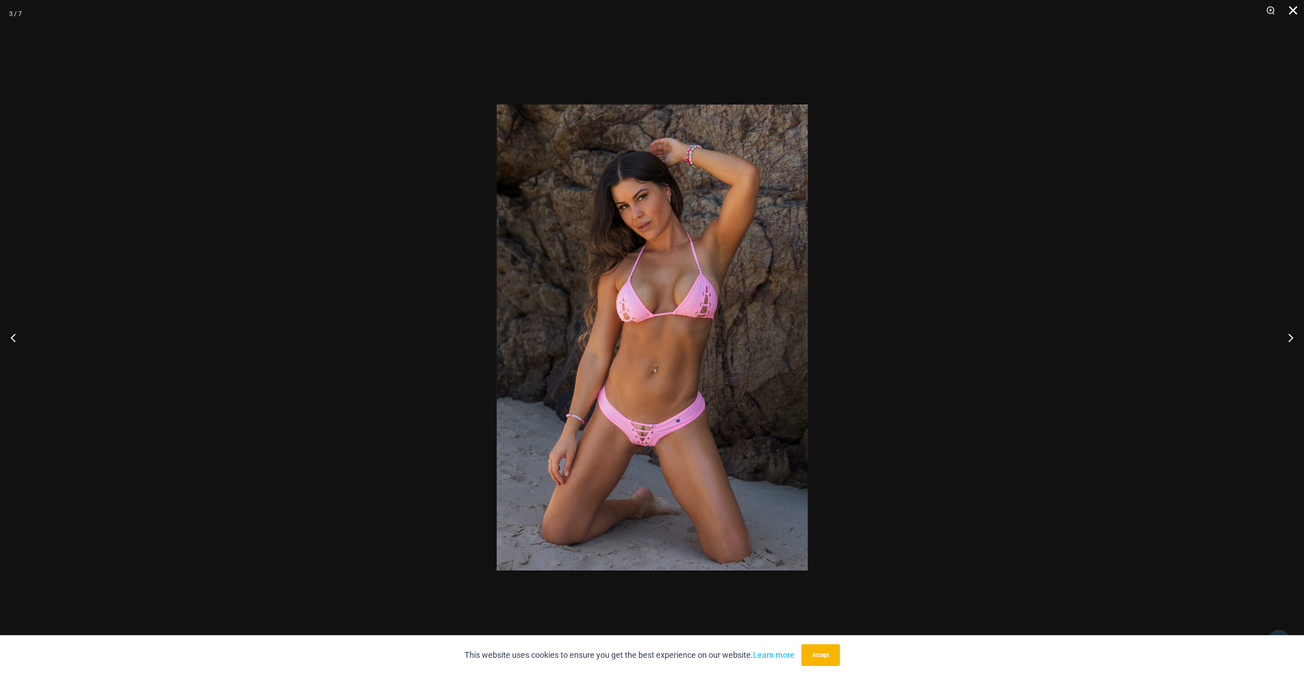
click at [1294, 14] on button "Close" at bounding box center [1289, 13] width 23 height 27
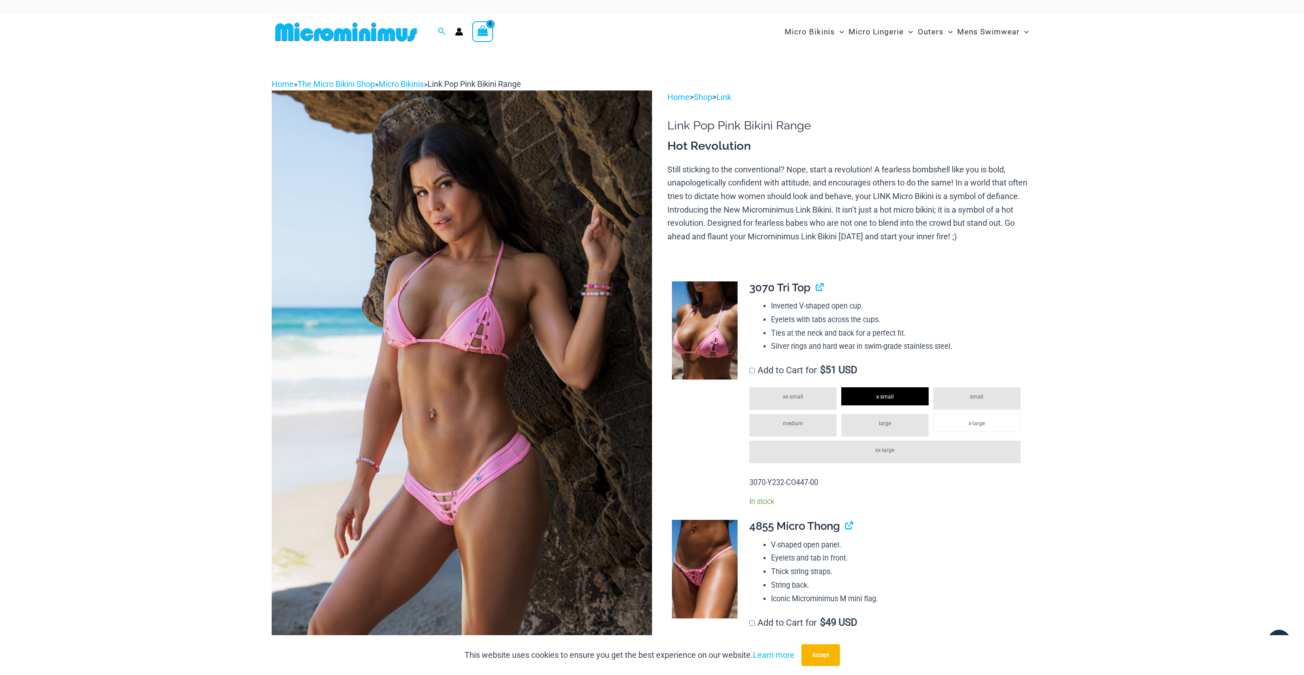
scroll to position [0, 0]
